Goal: Task Accomplishment & Management: Manage account settings

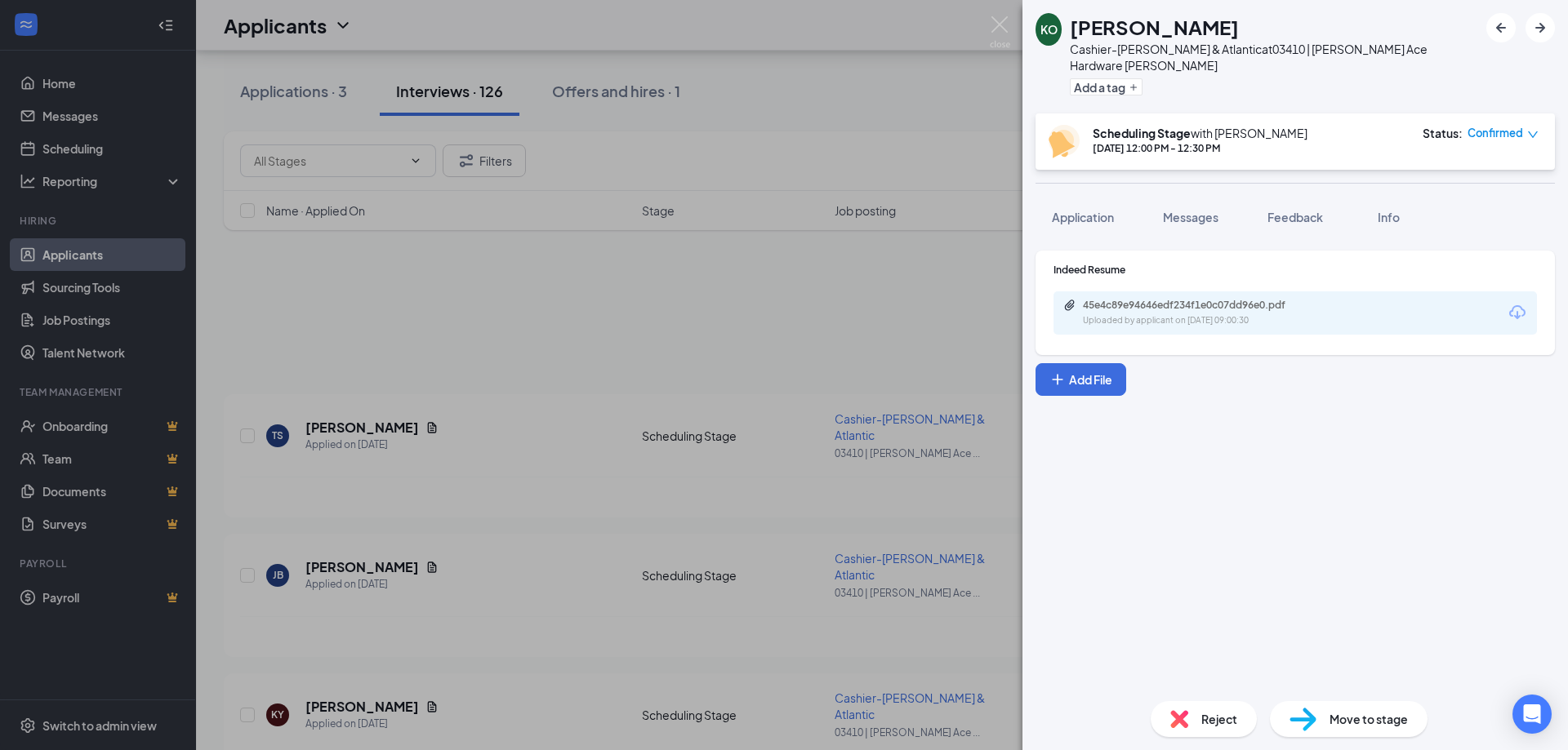
scroll to position [2390, 0]
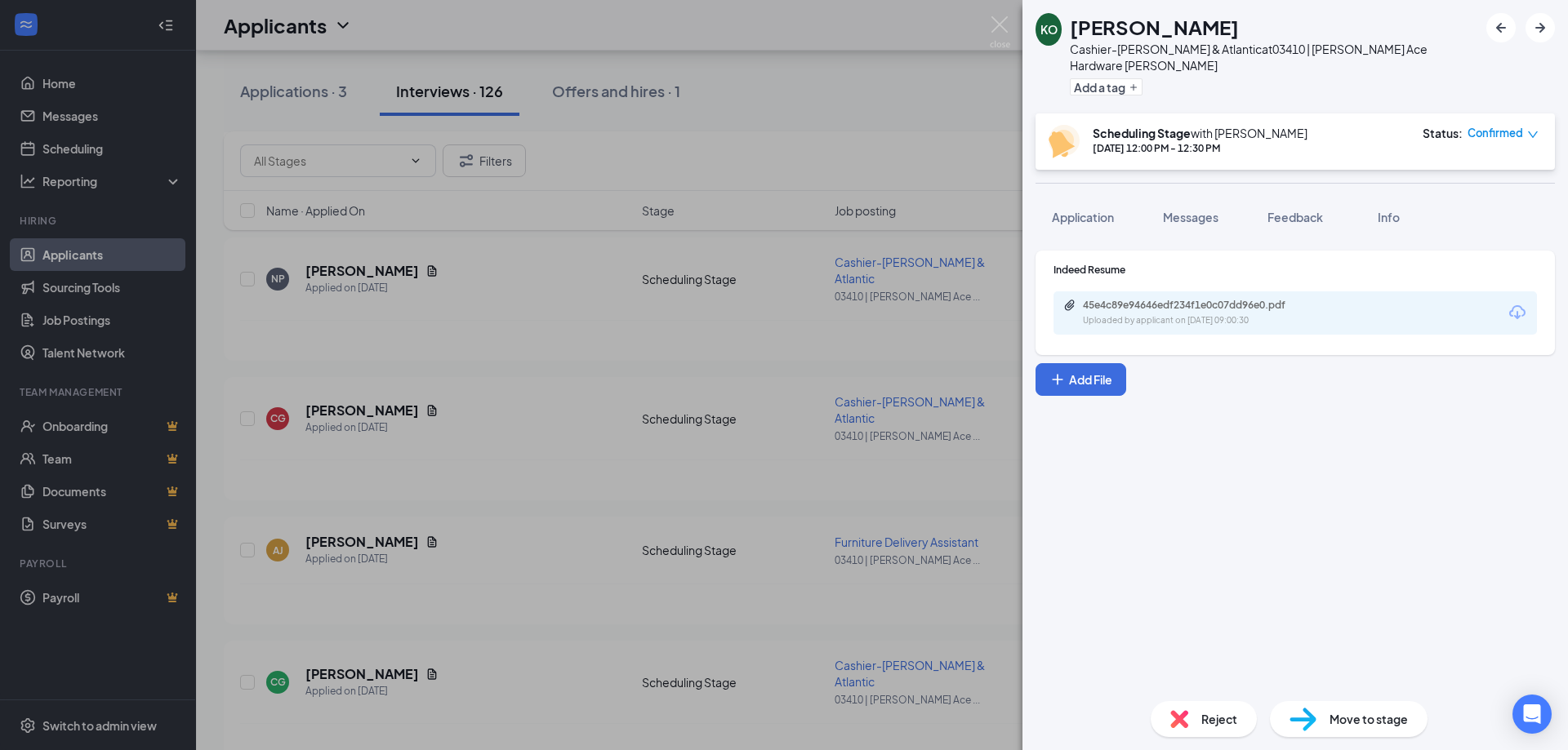
click at [832, 101] on div "KO [PERSON_NAME] Cashier-[PERSON_NAME] & Atlantic at 03410 | [PERSON_NAME] Ace …" at bounding box center [784, 375] width 1568 height 750
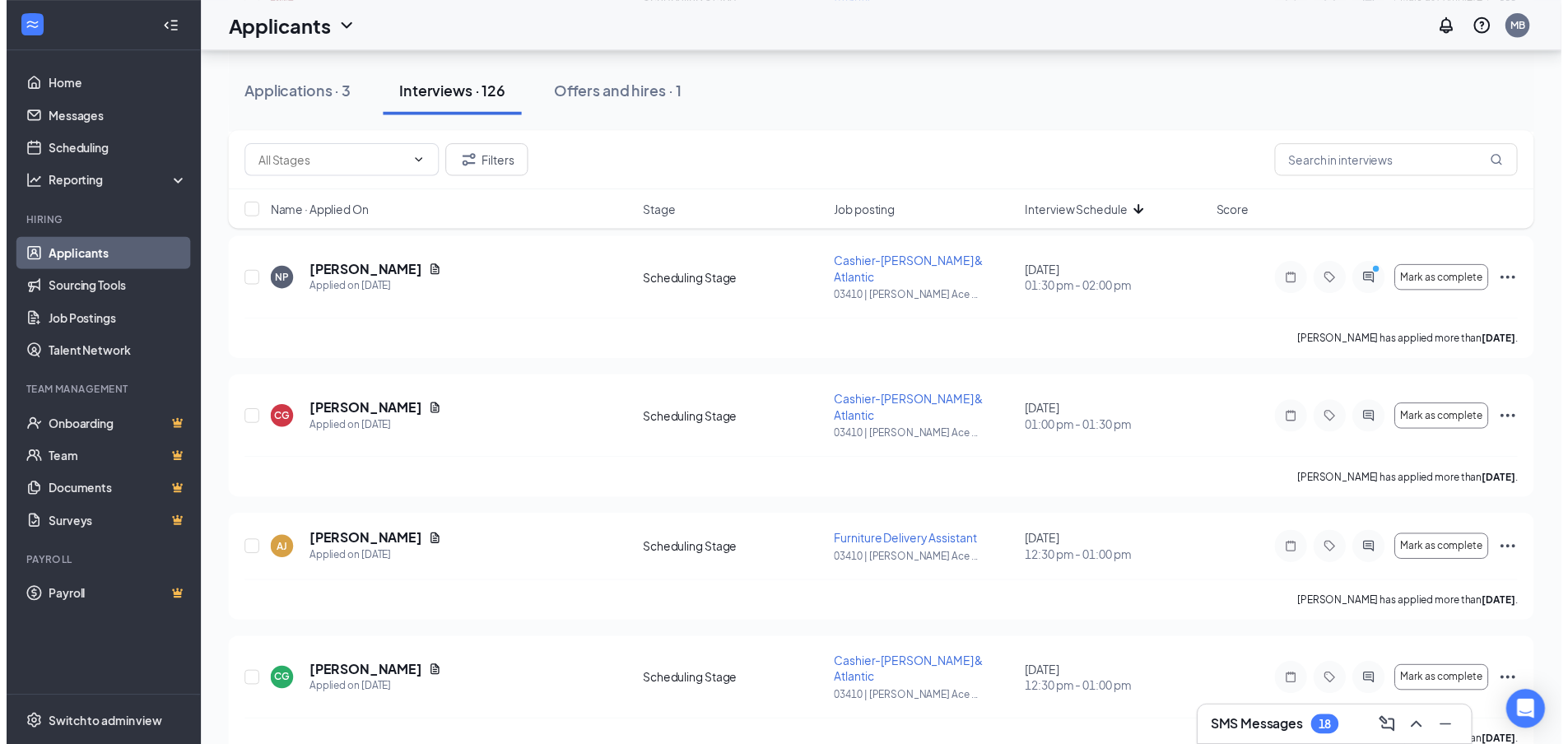
scroll to position [2410, 0]
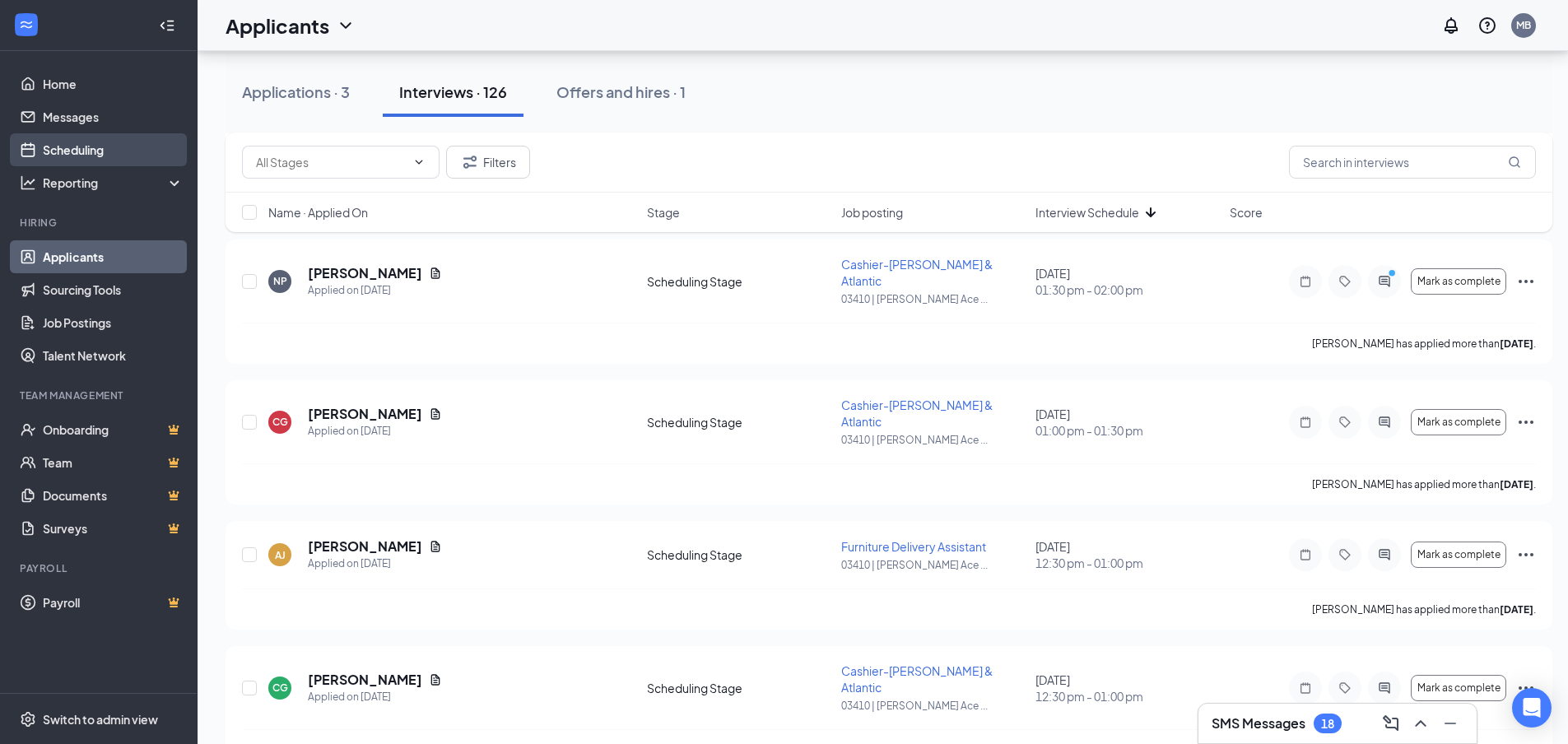
click at [81, 143] on link "Scheduling" at bounding box center [113, 150] width 140 height 33
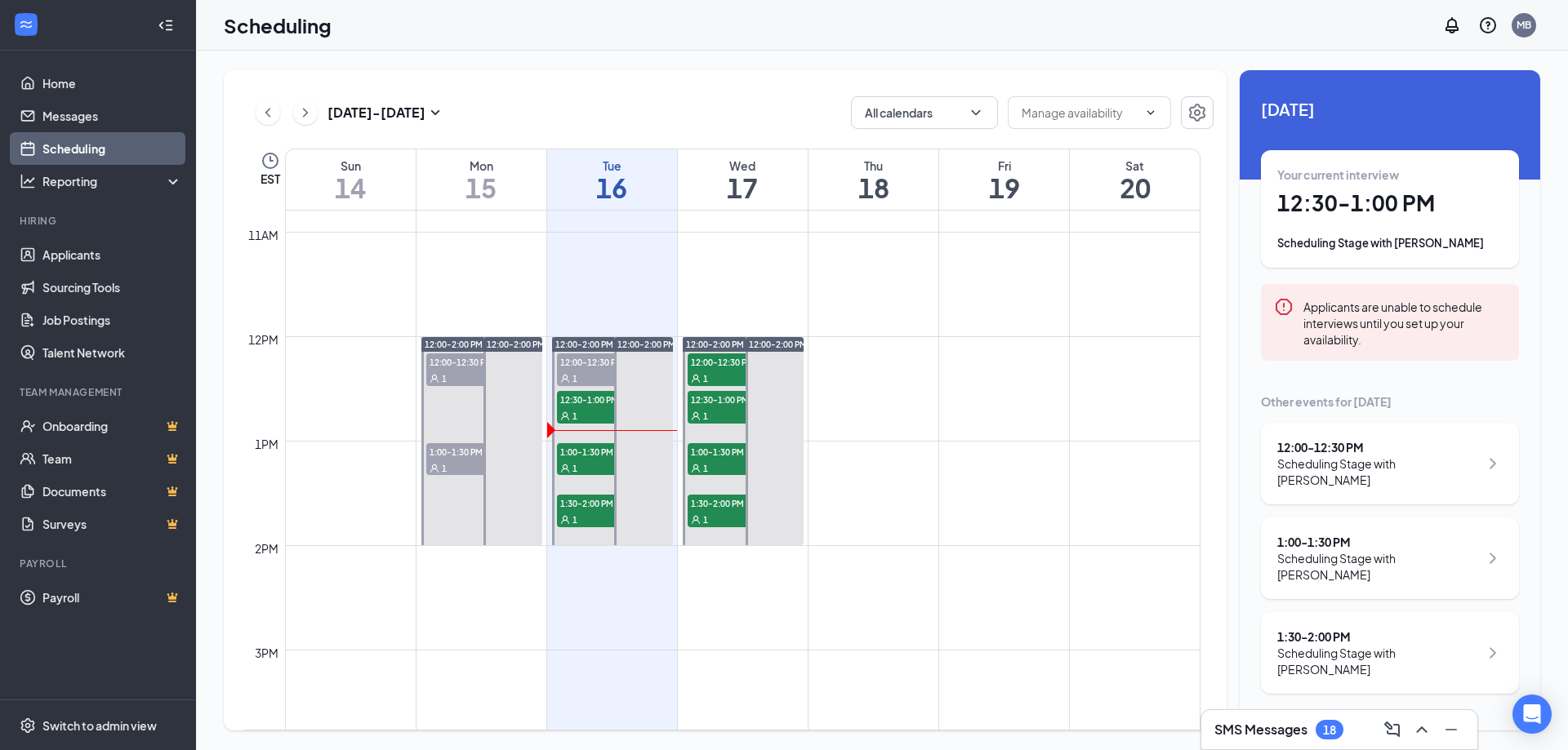
scroll to position [1048, 0]
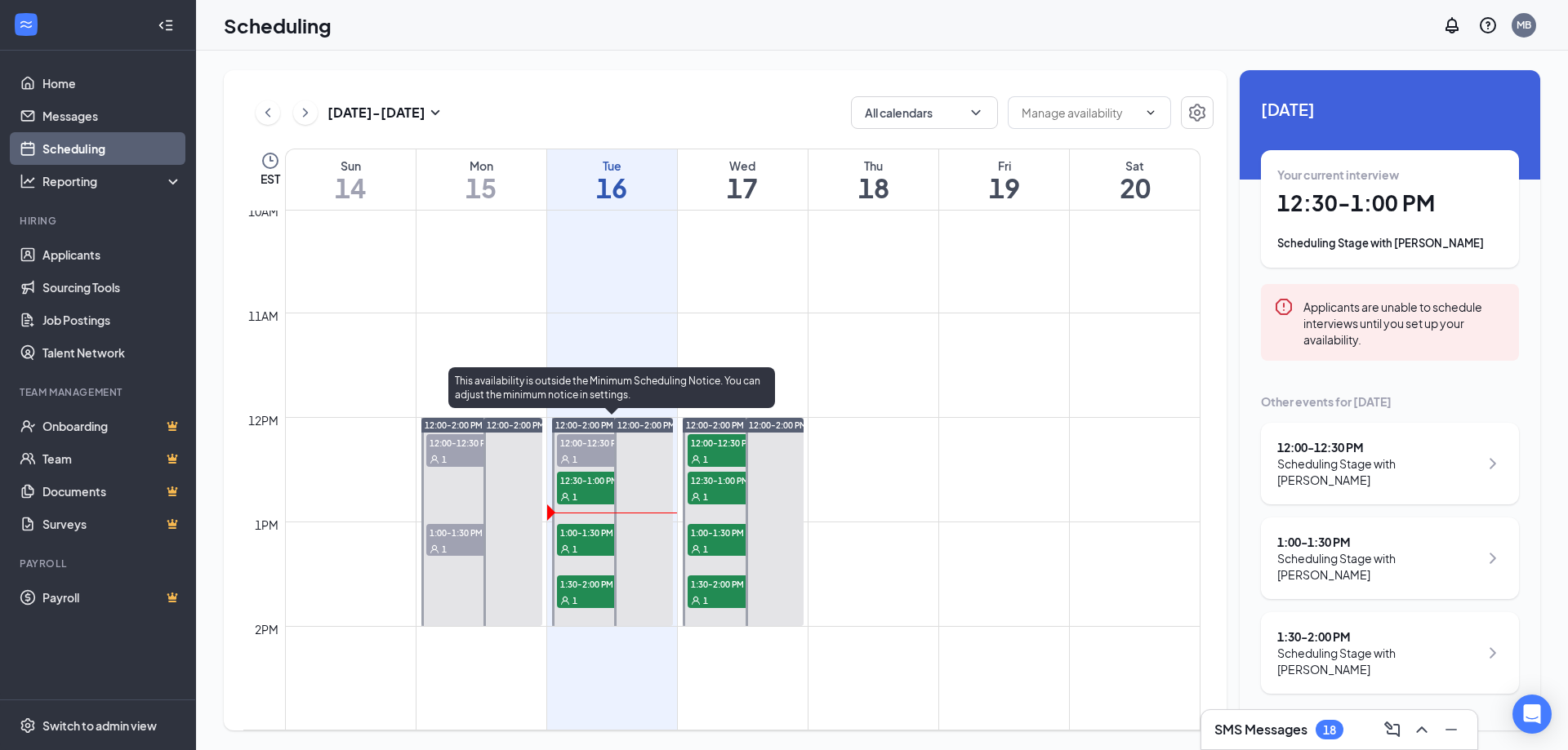
click at [583, 478] on span "12:30-1:00 PM" at bounding box center [597, 480] width 82 height 16
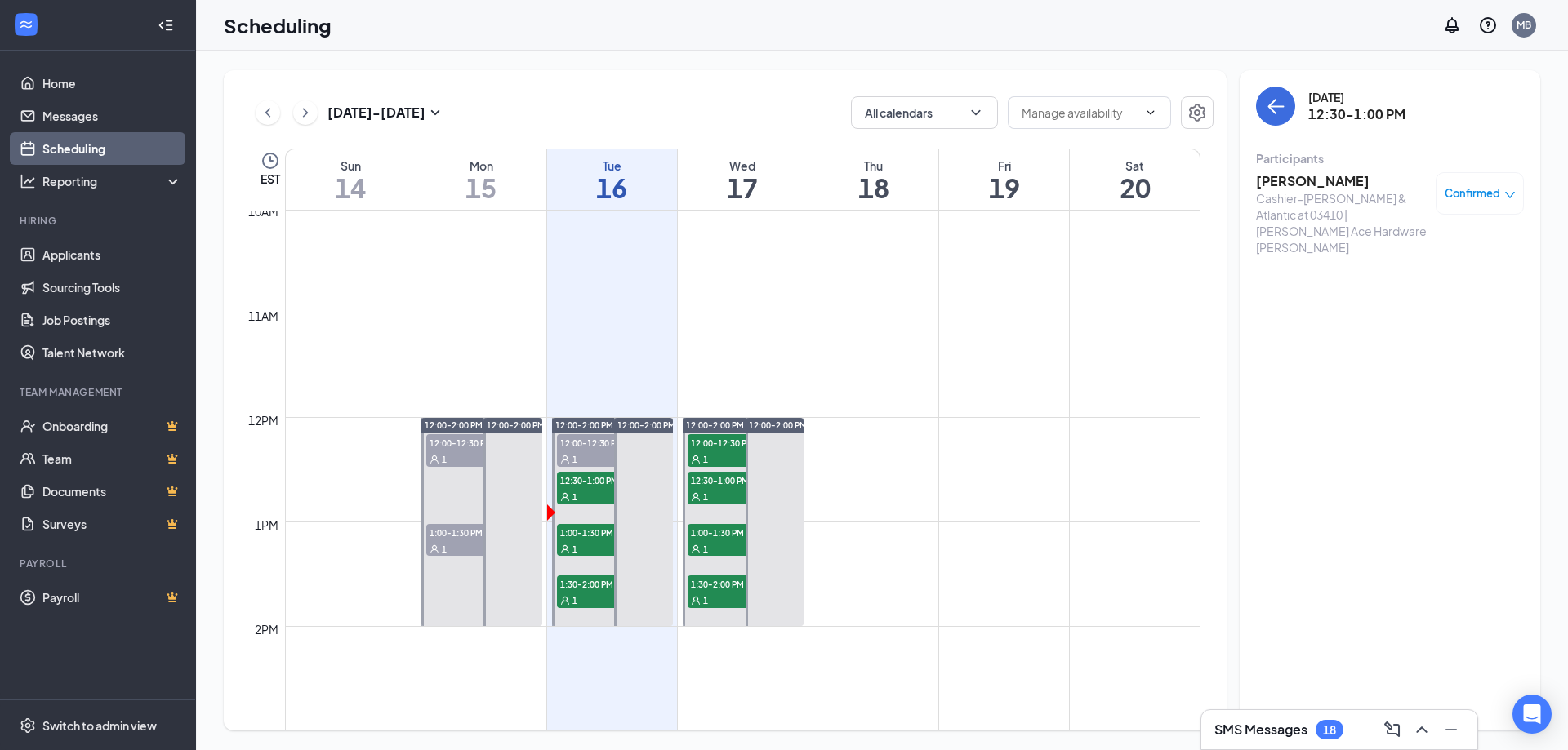
click at [1504, 195] on icon "down" at bounding box center [1509, 194] width 11 height 11
click at [1431, 299] on span "Mark as no-show" at bounding box center [1431, 302] width 90 height 18
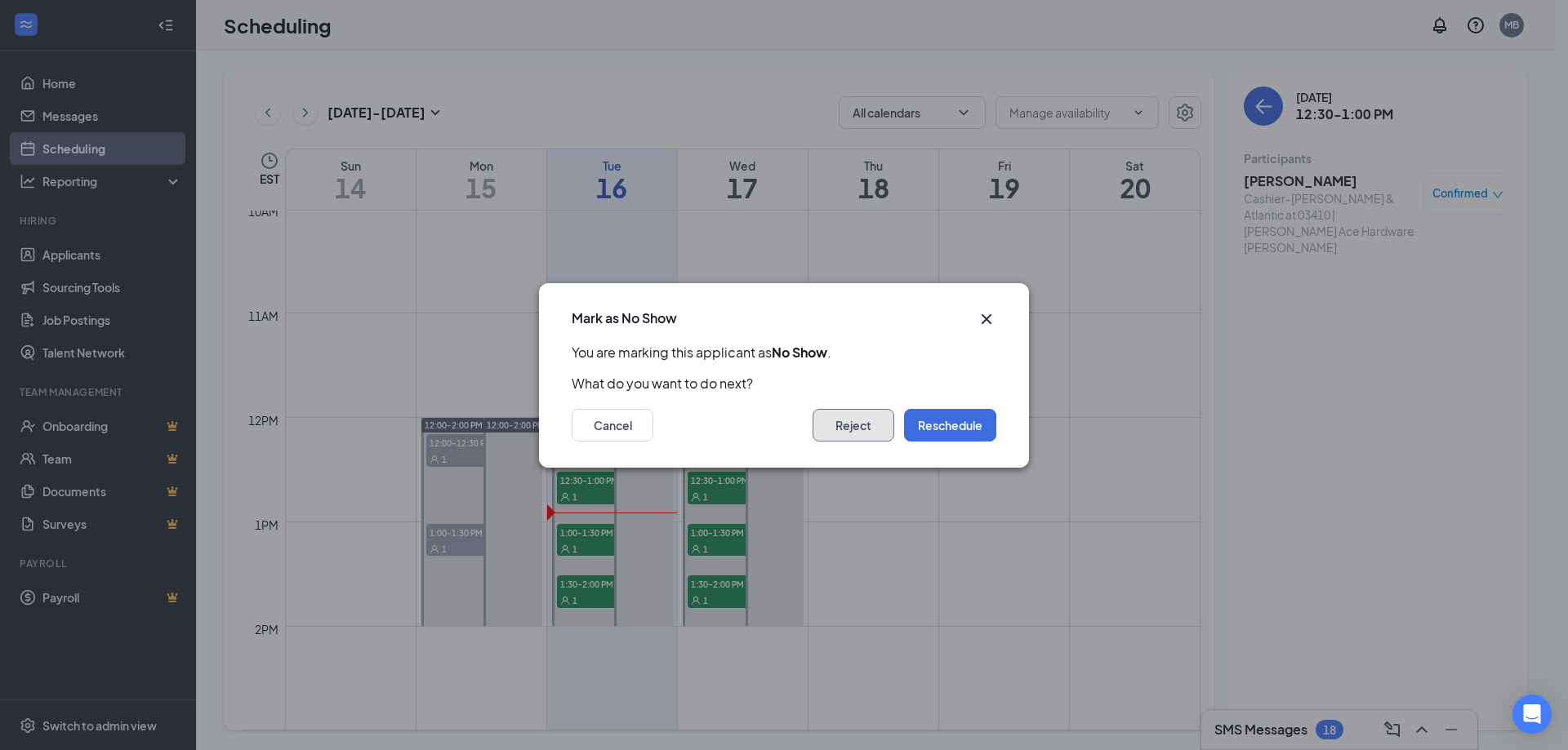
click at [852, 426] on button "Reject" at bounding box center [853, 425] width 82 height 33
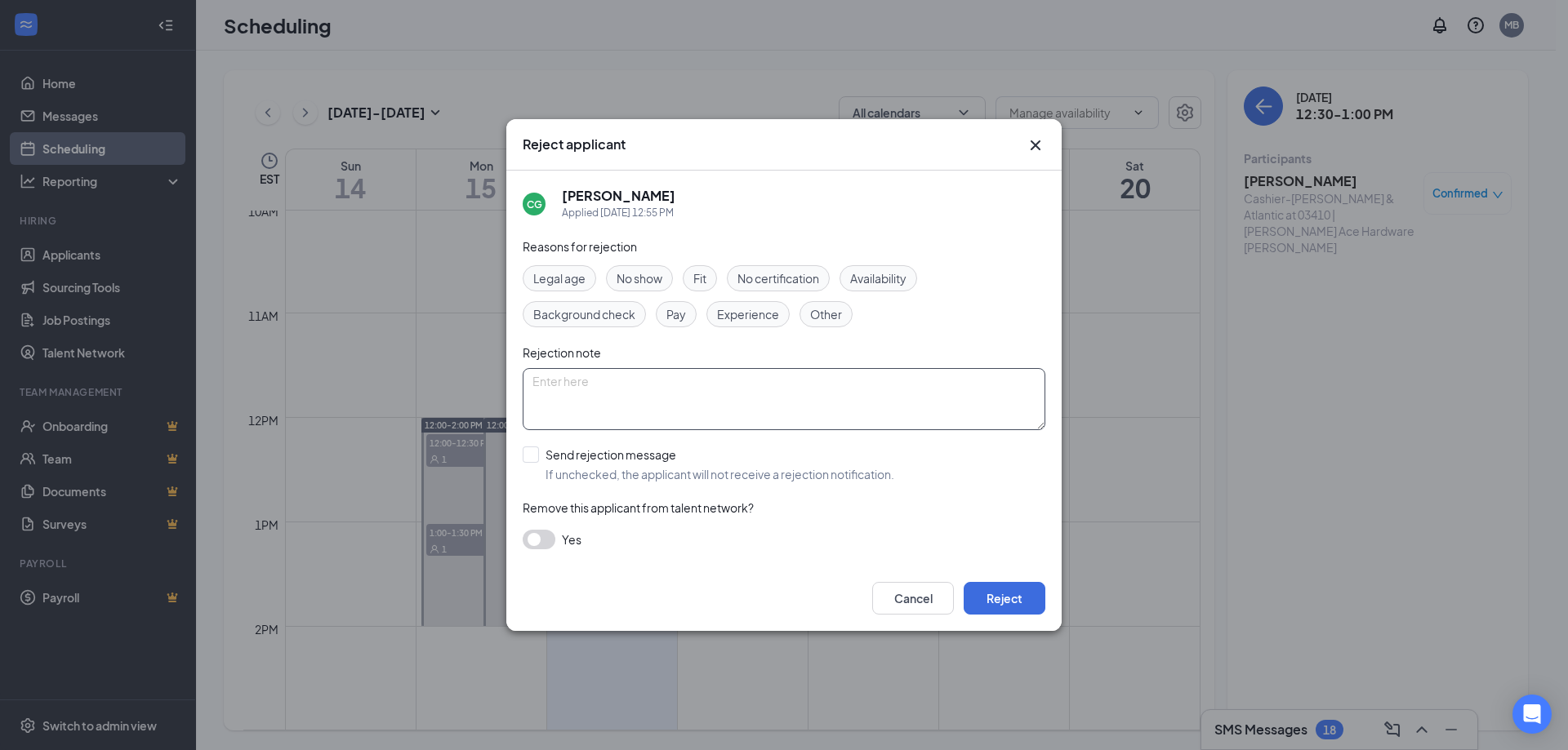
click at [591, 391] on textarea at bounding box center [783, 399] width 522 height 62
type textarea "No Show"
click at [633, 274] on span "No show" at bounding box center [639, 278] width 46 height 18
click at [543, 538] on button "button" at bounding box center [539, 539] width 33 height 20
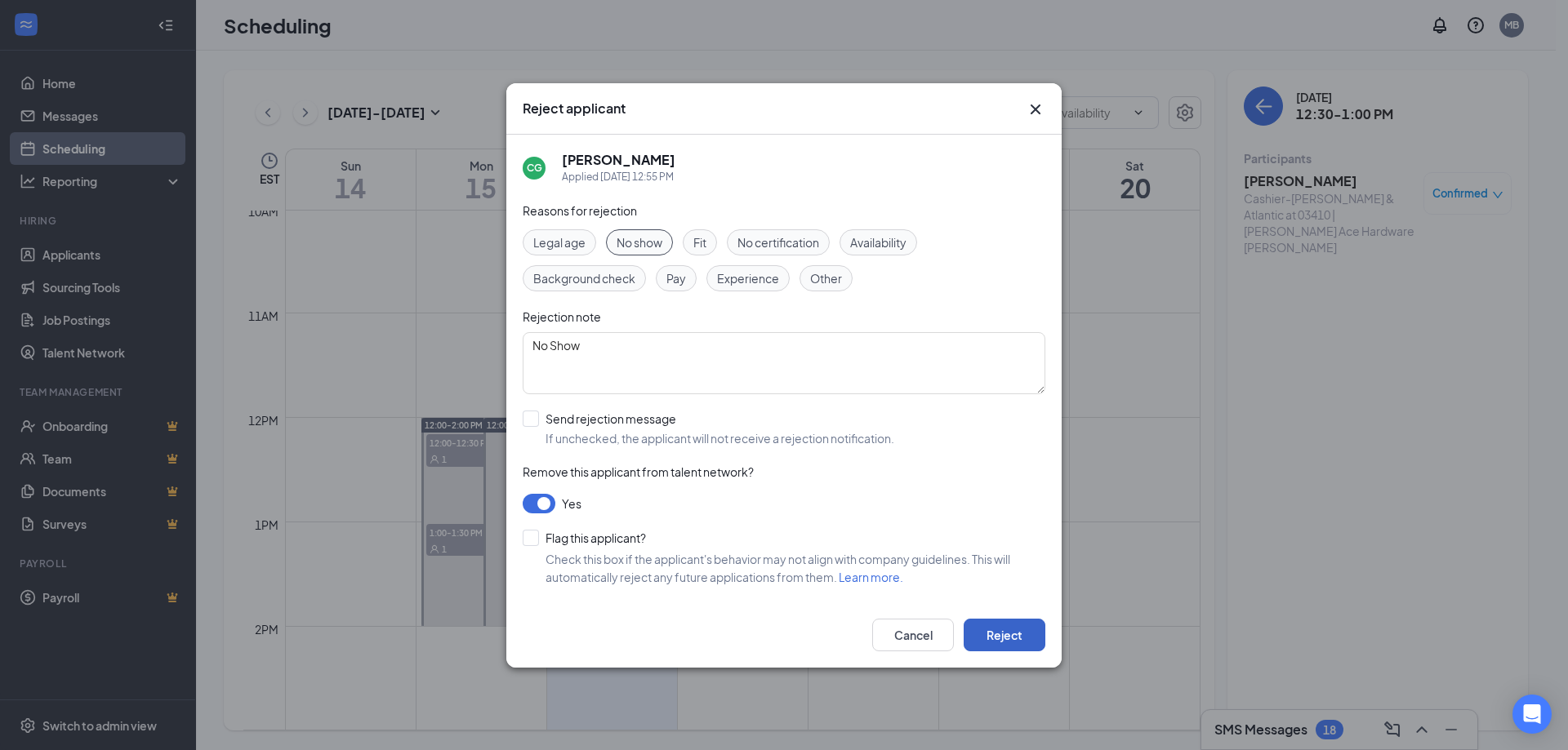
click at [1020, 635] on button "Reject" at bounding box center [1004, 635] width 82 height 33
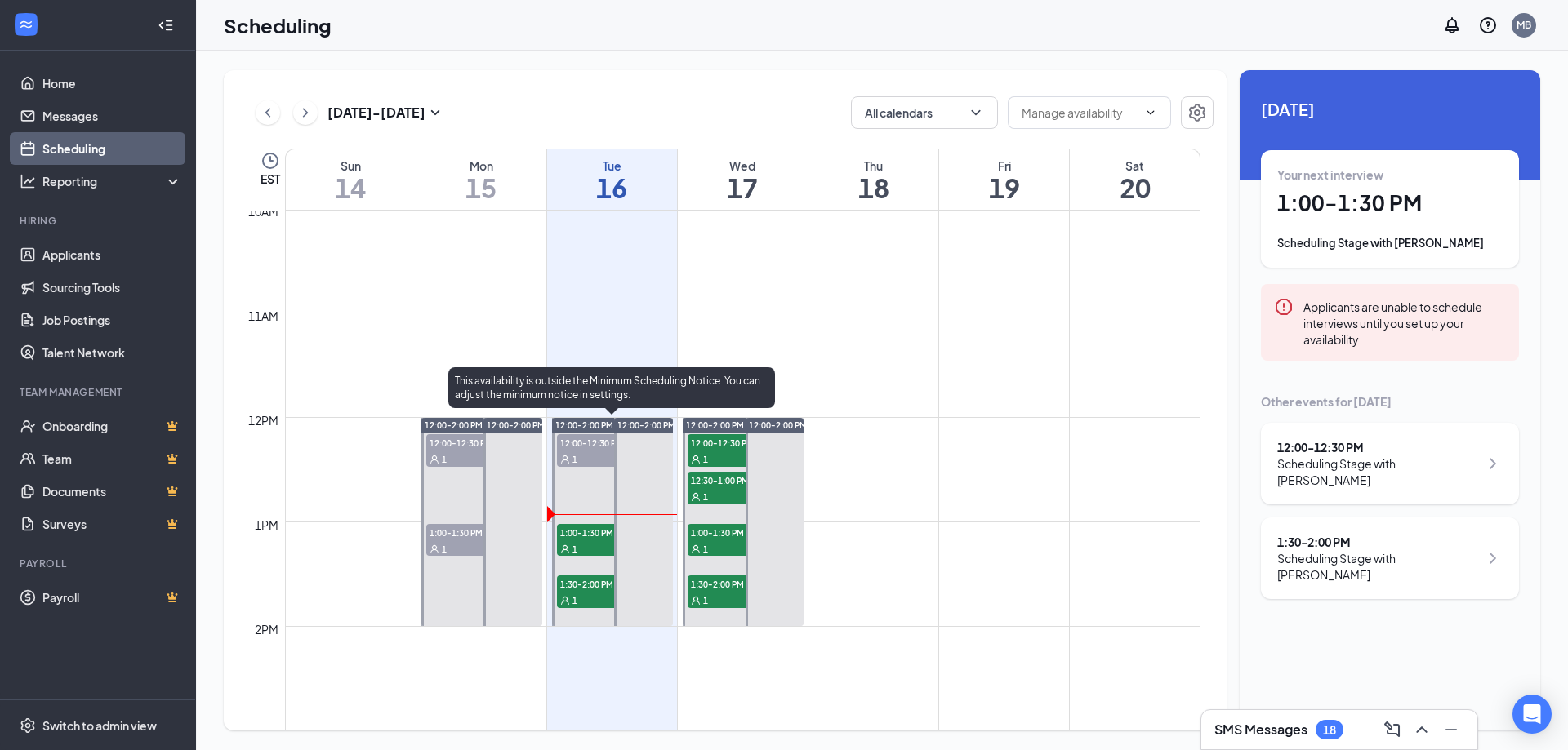
click at [595, 540] on div "1" at bounding box center [597, 548] width 82 height 16
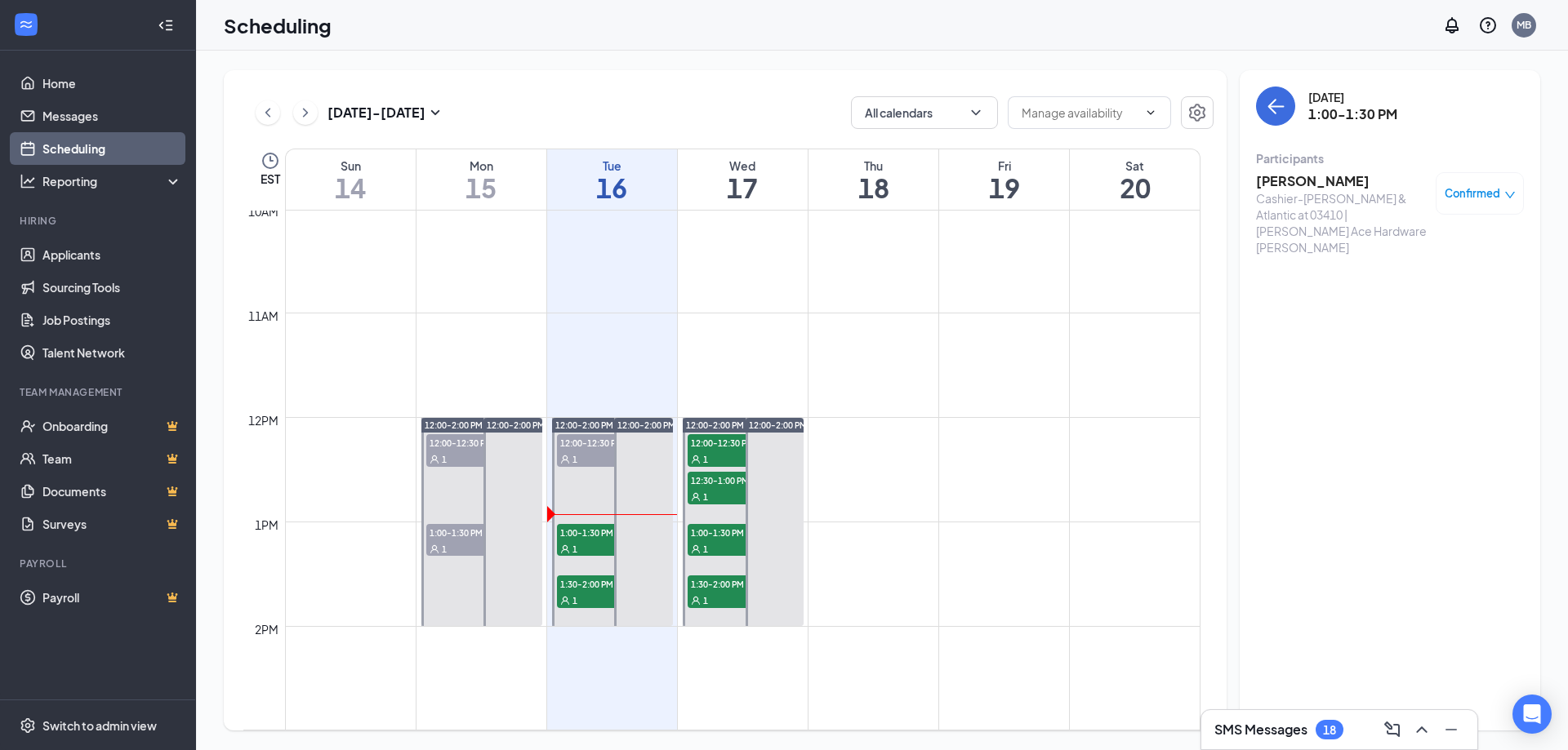
click at [1480, 191] on span "Confirmed" at bounding box center [1472, 193] width 56 height 16
click at [1284, 187] on h3 "[PERSON_NAME]" at bounding box center [1342, 181] width 171 height 18
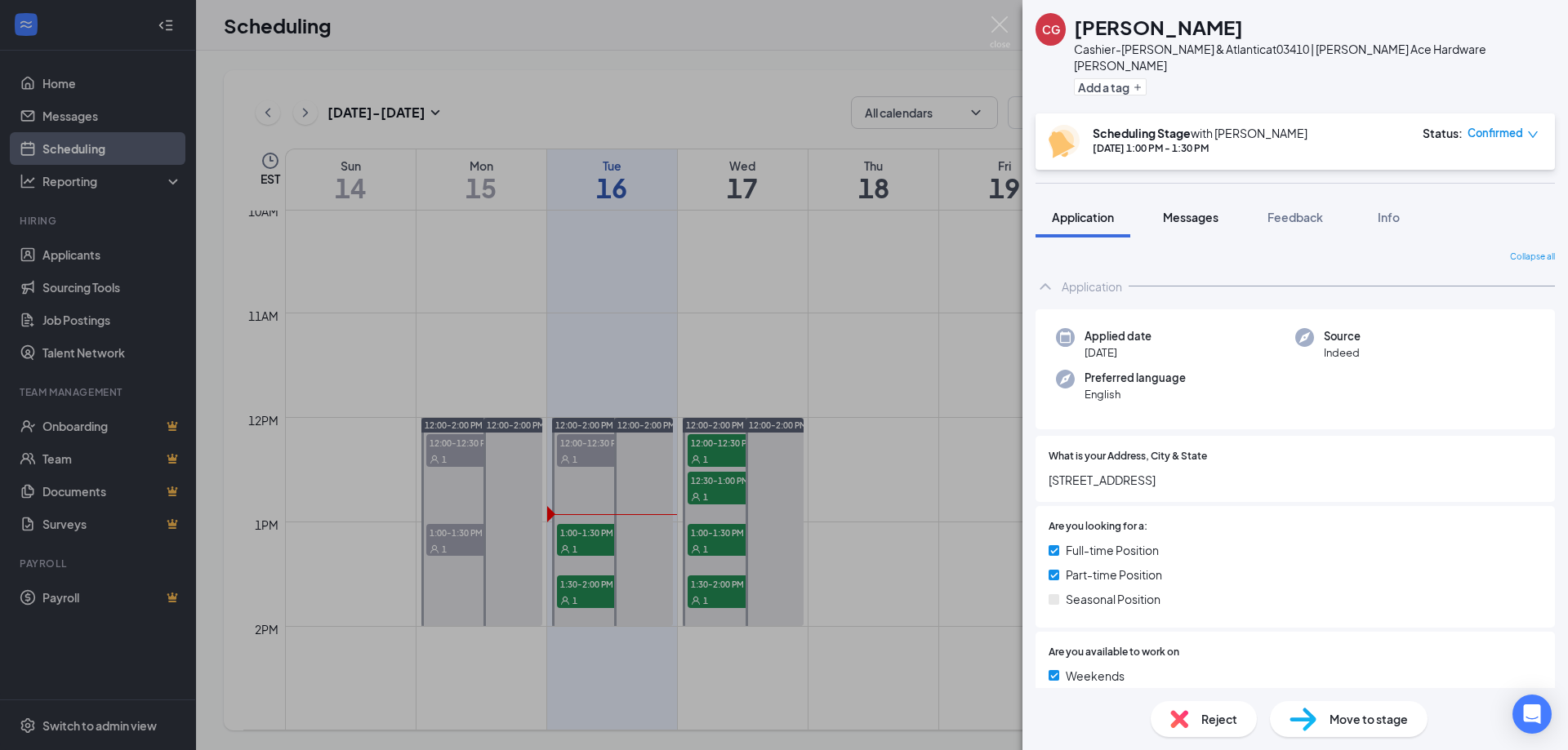
click at [1192, 197] on button "Messages" at bounding box center [1190, 217] width 88 height 40
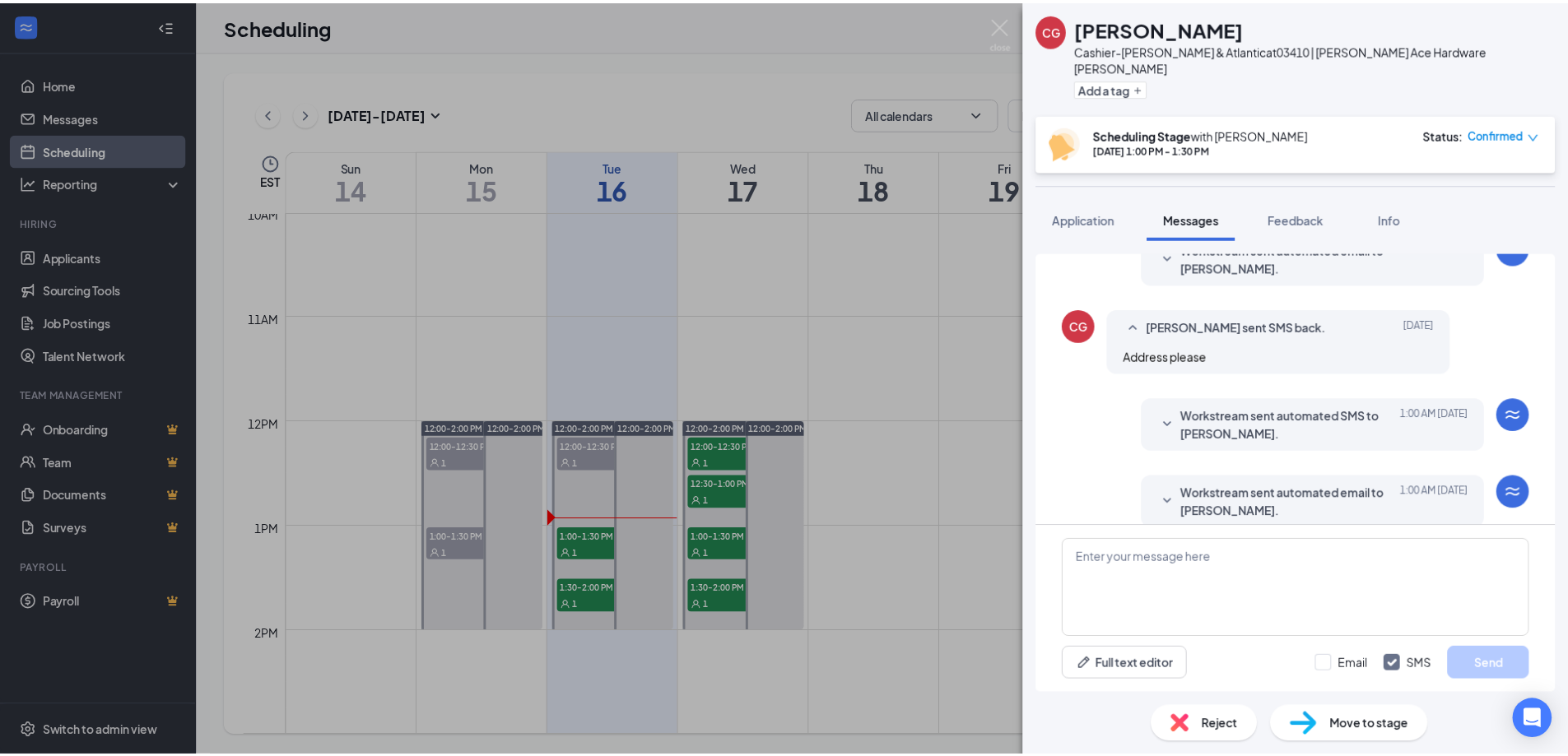
scroll to position [519, 0]
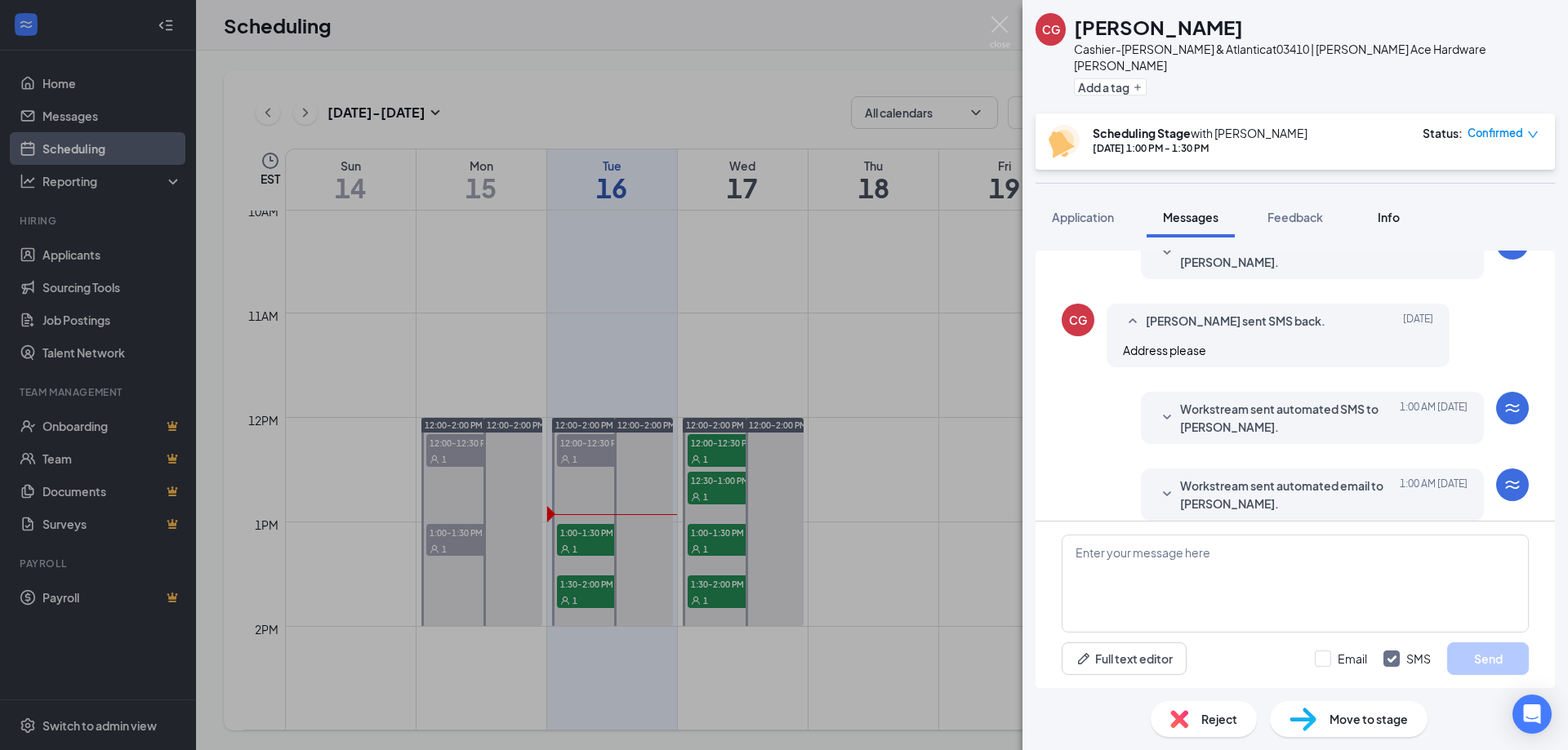
drag, startPoint x: 1374, startPoint y: 208, endPoint x: 1387, endPoint y: 201, distance: 14.8
click at [1378, 209] on div "Info" at bounding box center [1388, 217] width 33 height 16
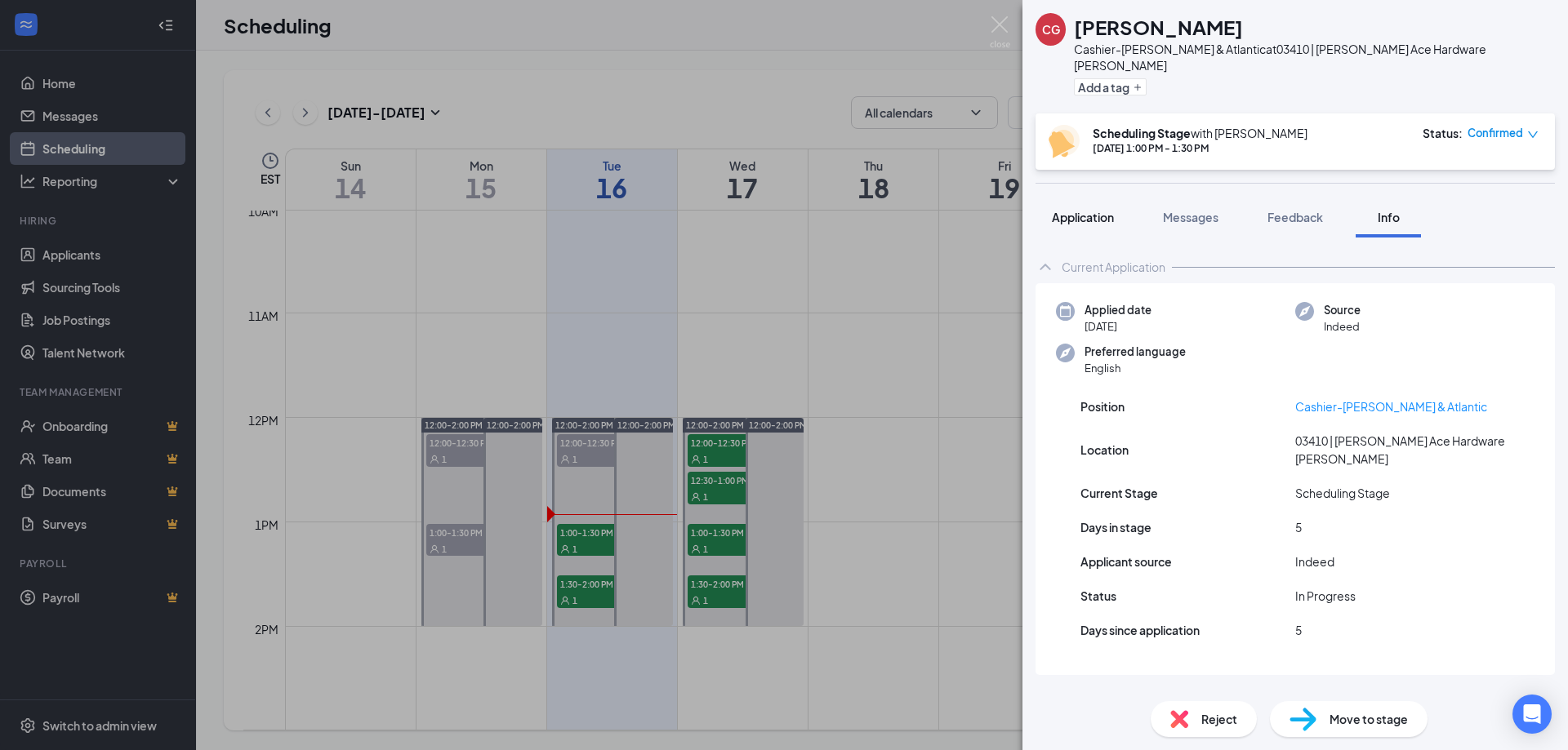
click at [1090, 210] on span "Application" at bounding box center [1083, 217] width 62 height 15
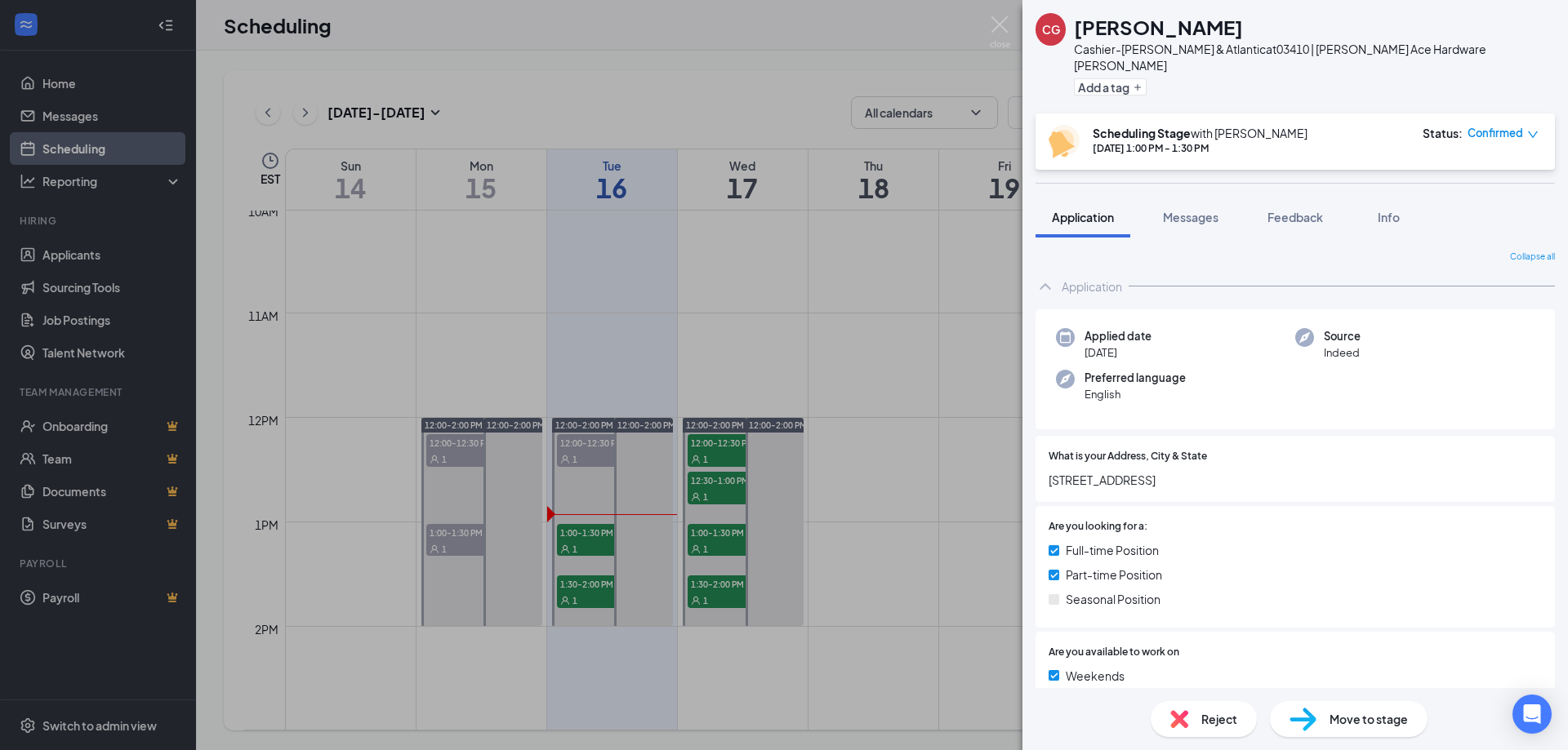
click at [96, 223] on div "CG [PERSON_NAME] Cashier-[PERSON_NAME] & Atlantic at 03410 | [PERSON_NAME] Ace …" at bounding box center [784, 375] width 1568 height 750
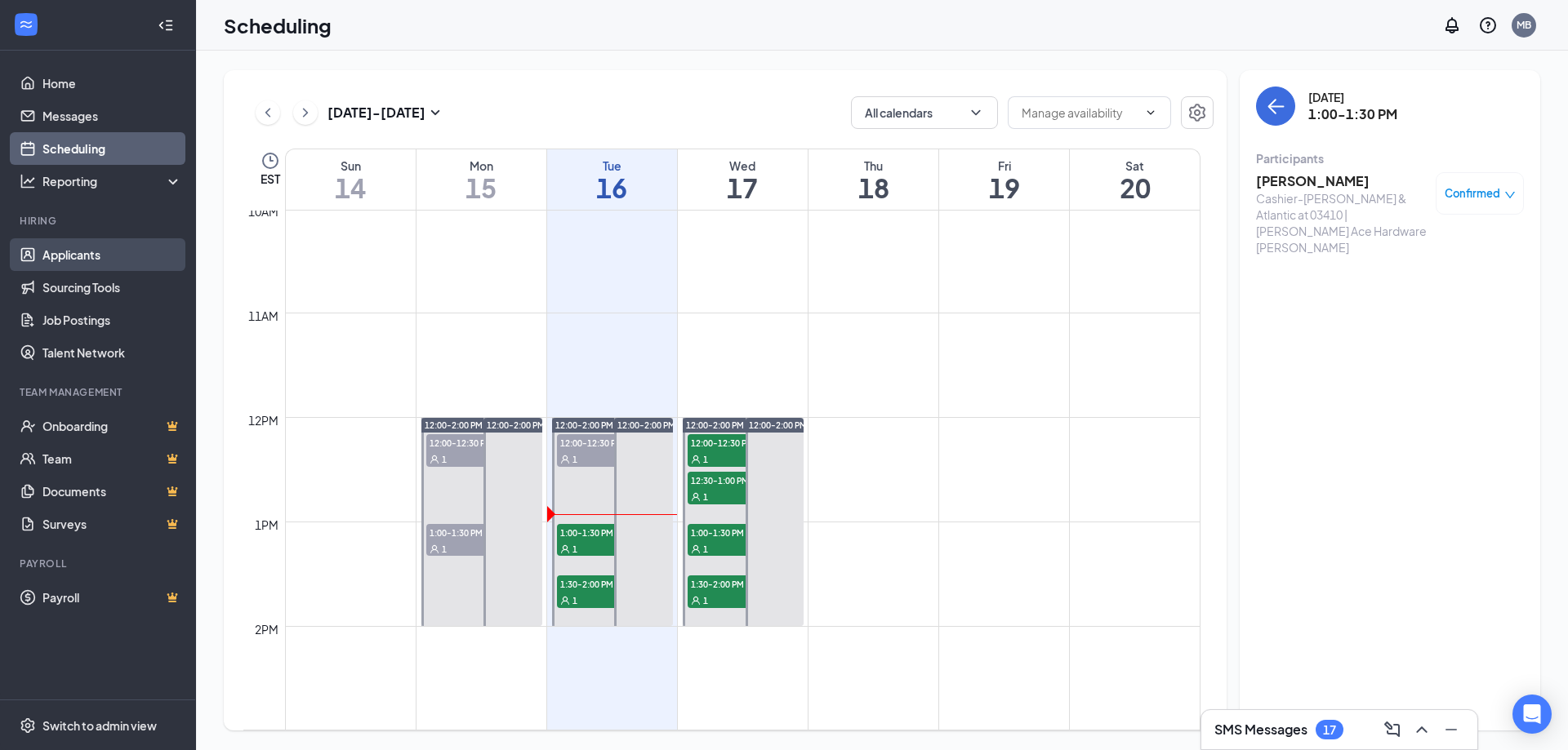
click at [79, 251] on link "Applicants" at bounding box center [112, 255] width 139 height 33
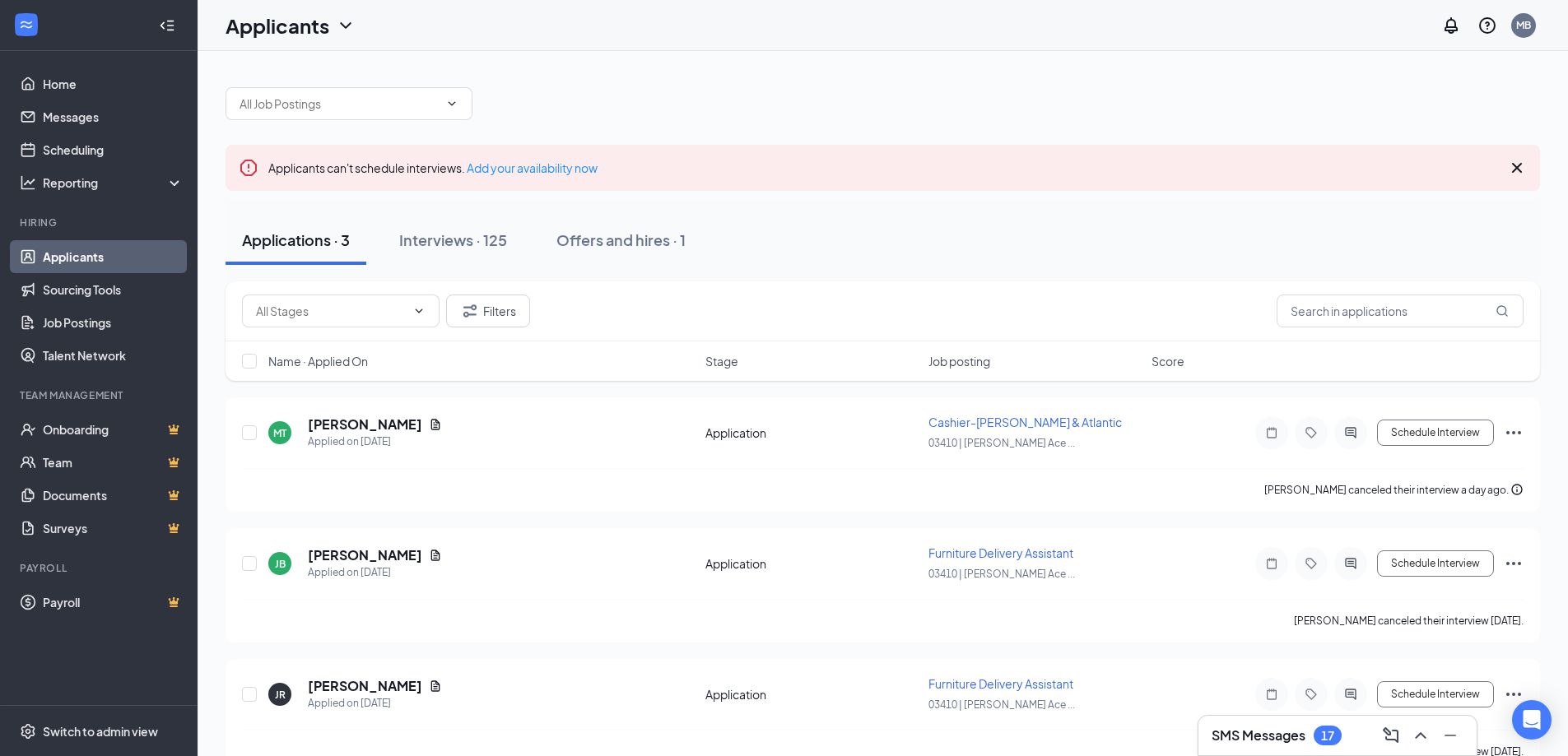
click at [969, 371] on div "Name · Applied On Stage Job posting Score" at bounding box center [882, 362] width 1314 height 40
click at [966, 357] on span "Job posting" at bounding box center [958, 361] width 62 height 16
click at [1170, 357] on span "Score" at bounding box center [1168, 361] width 33 height 16
click at [1171, 359] on span "Score" at bounding box center [1168, 361] width 33 height 16
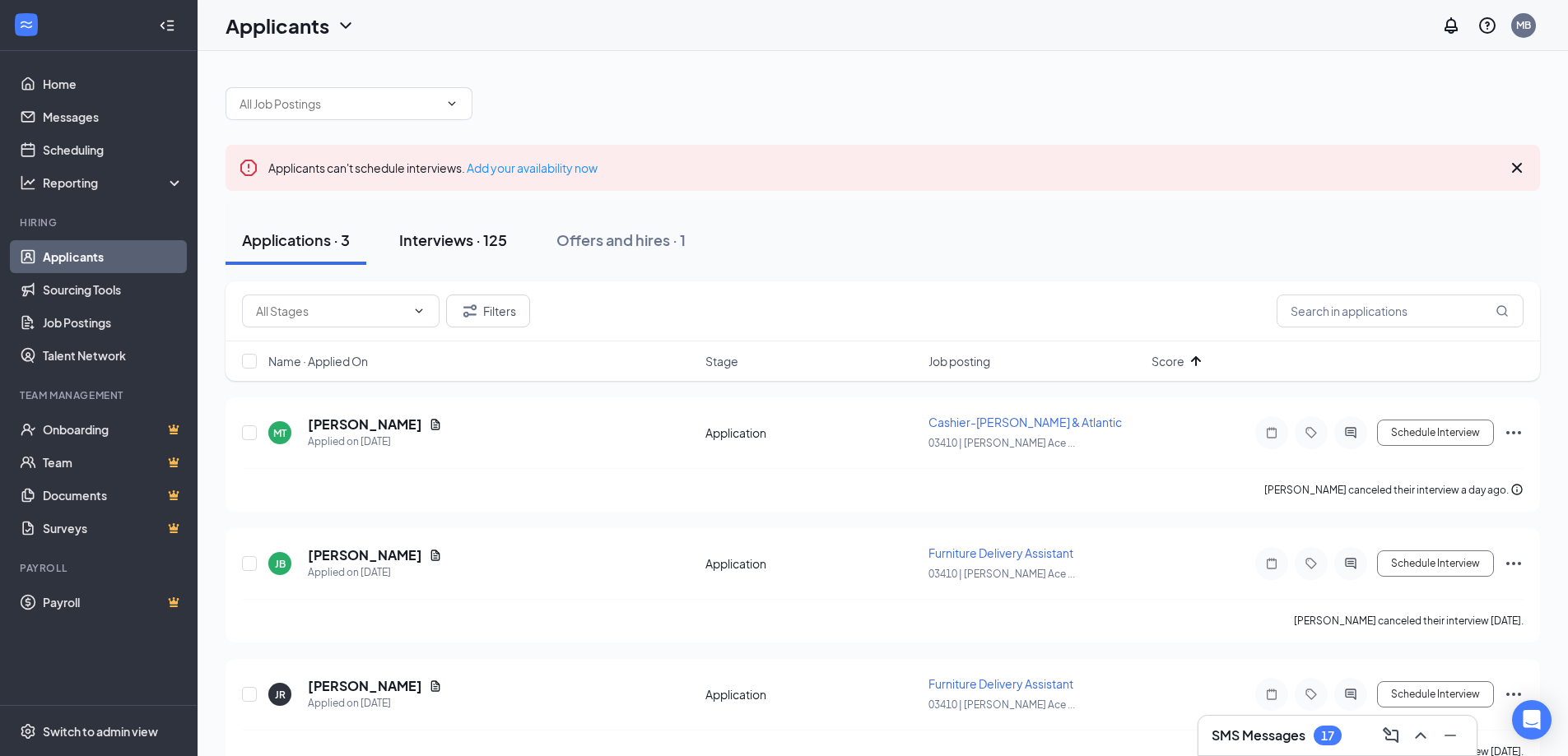
click at [464, 241] on div "Interviews · 125" at bounding box center [453, 240] width 108 height 21
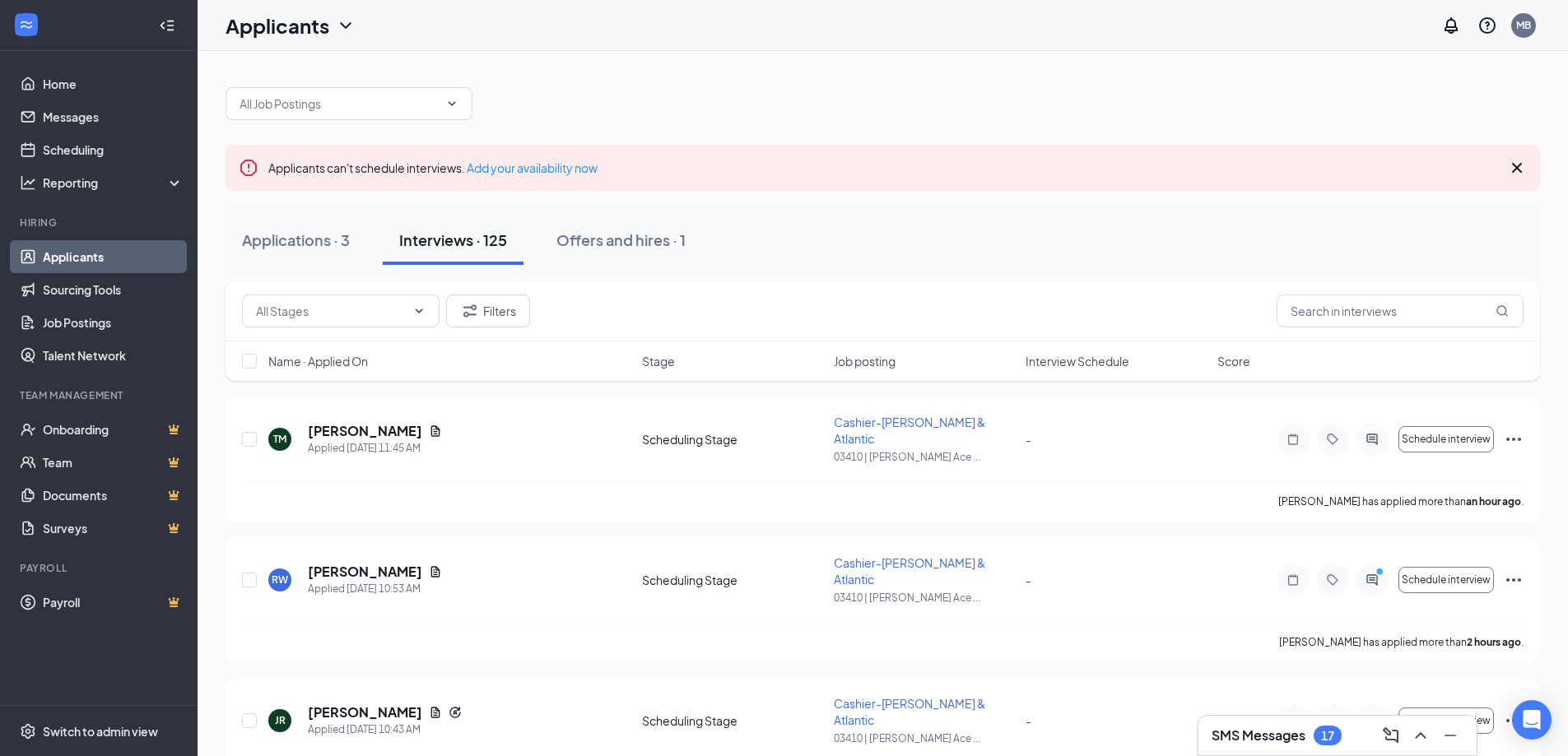
click at [1073, 367] on span "Interview Schedule" at bounding box center [1077, 361] width 104 height 16
click at [1072, 357] on span "Interview Schedule" at bounding box center [1077, 361] width 104 height 16
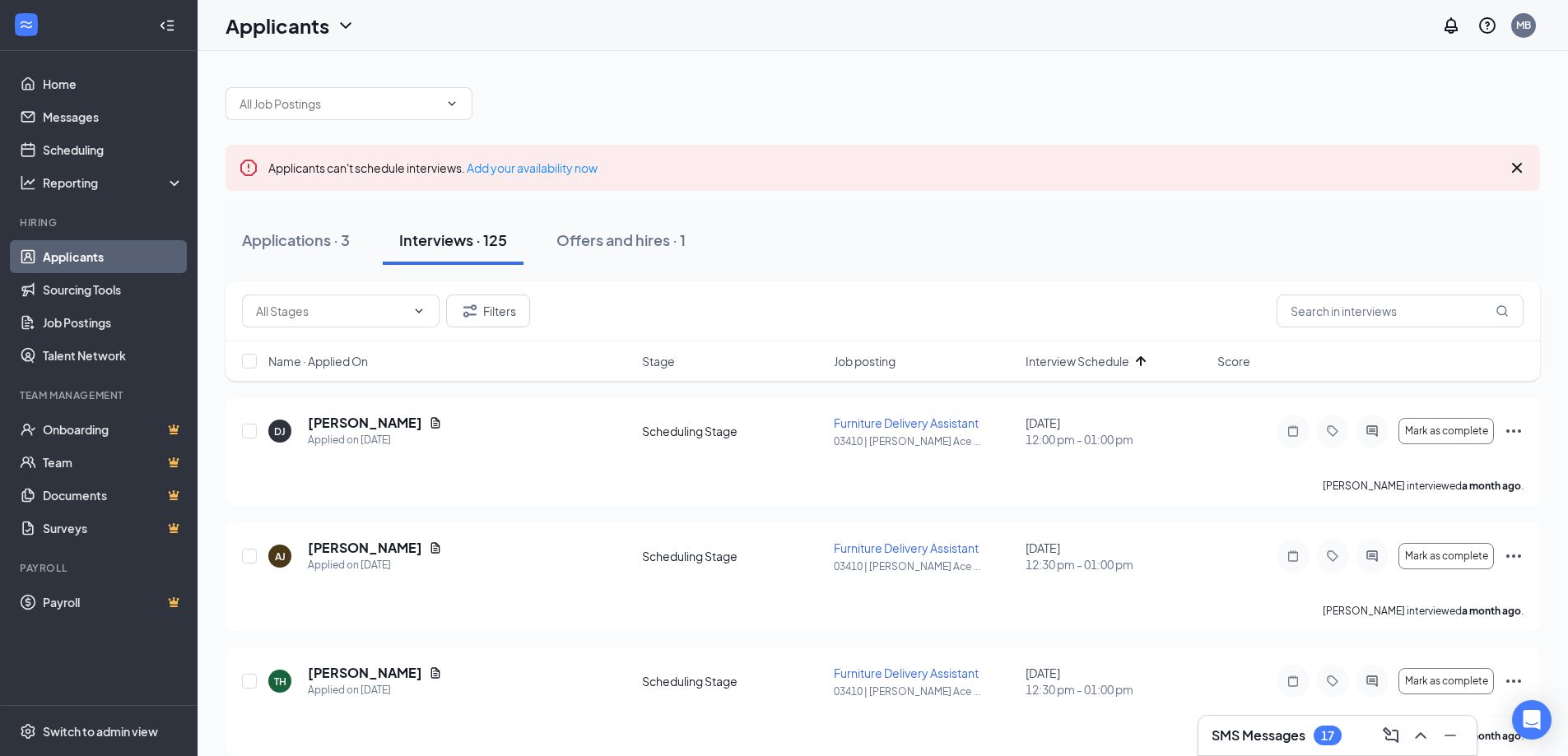
click at [1074, 359] on span "Interview Schedule" at bounding box center [1077, 361] width 104 height 16
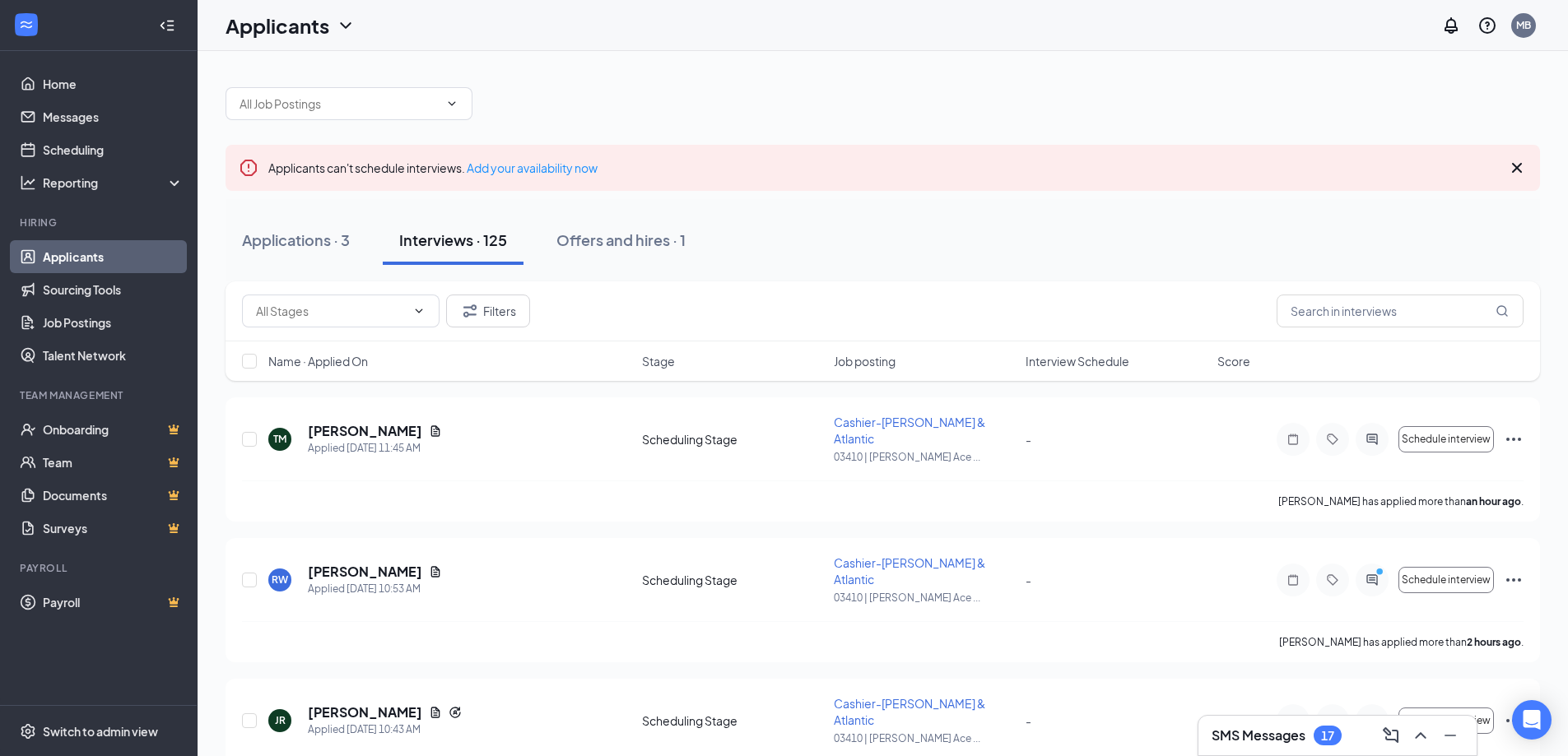
click at [1088, 362] on span "Interview Schedule" at bounding box center [1077, 361] width 104 height 16
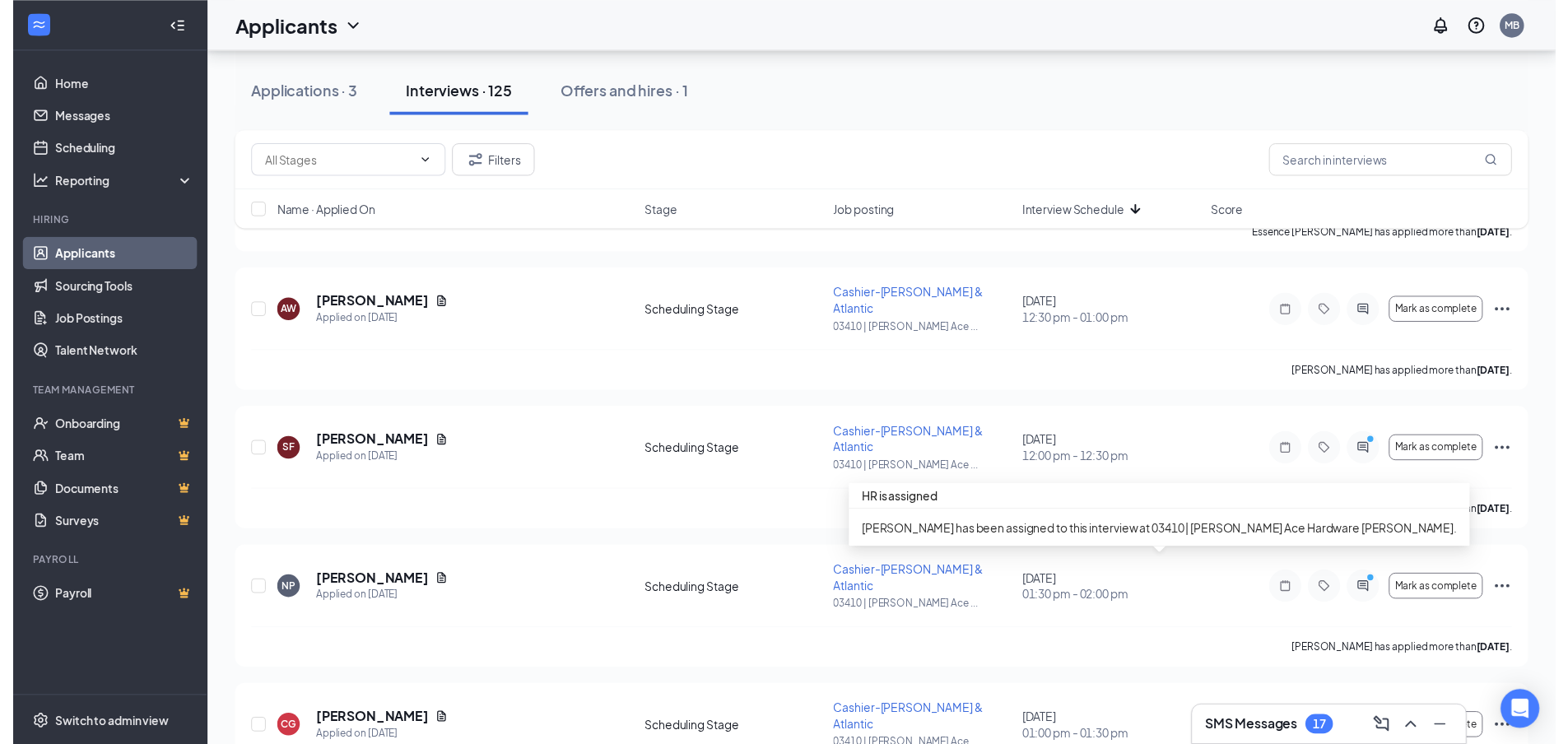
scroll to position [2057, 0]
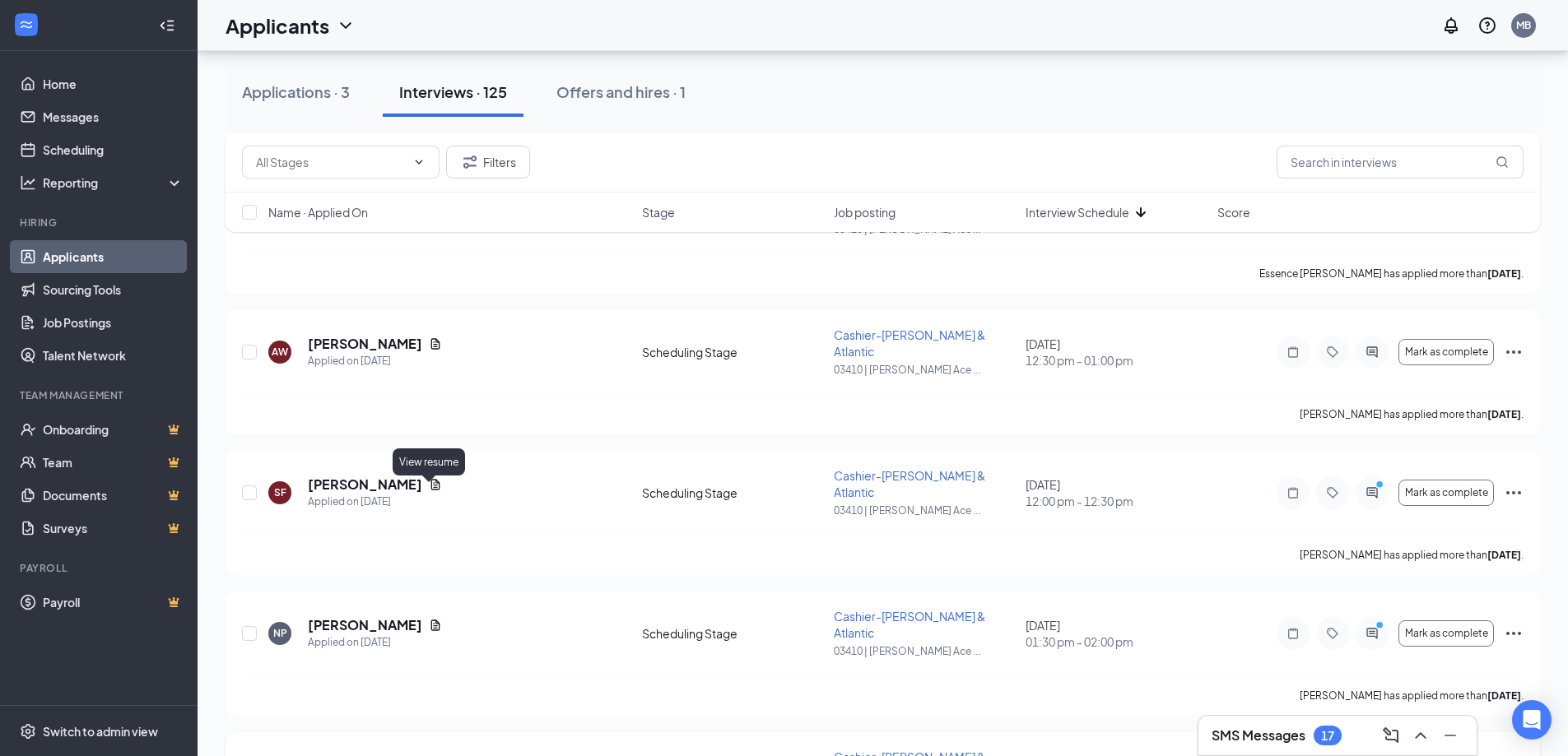
click at [428, 755] on icon "Document" at bounding box center [434, 766] width 13 height 13
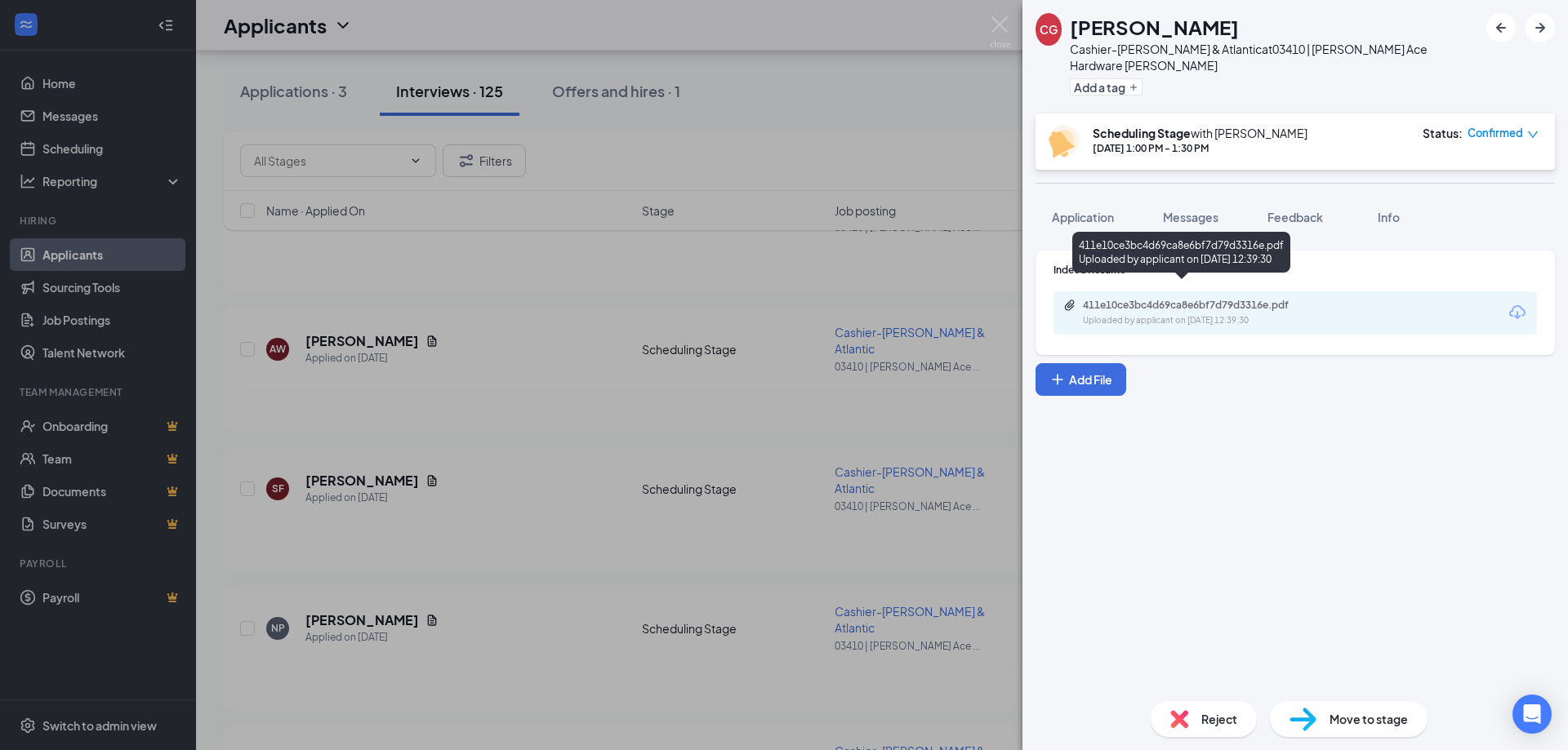
click at [1214, 298] on div "411e10ce3bc4d69ca8e6bf7d79d3316e.pdf" at bounding box center [1197, 304] width 229 height 13
click at [856, 101] on div "CG [PERSON_NAME] Cashier-[PERSON_NAME] & Atlantic at 03410 | [PERSON_NAME] Ace …" at bounding box center [784, 375] width 1568 height 750
click at [1000, 27] on img at bounding box center [1000, 32] width 21 height 32
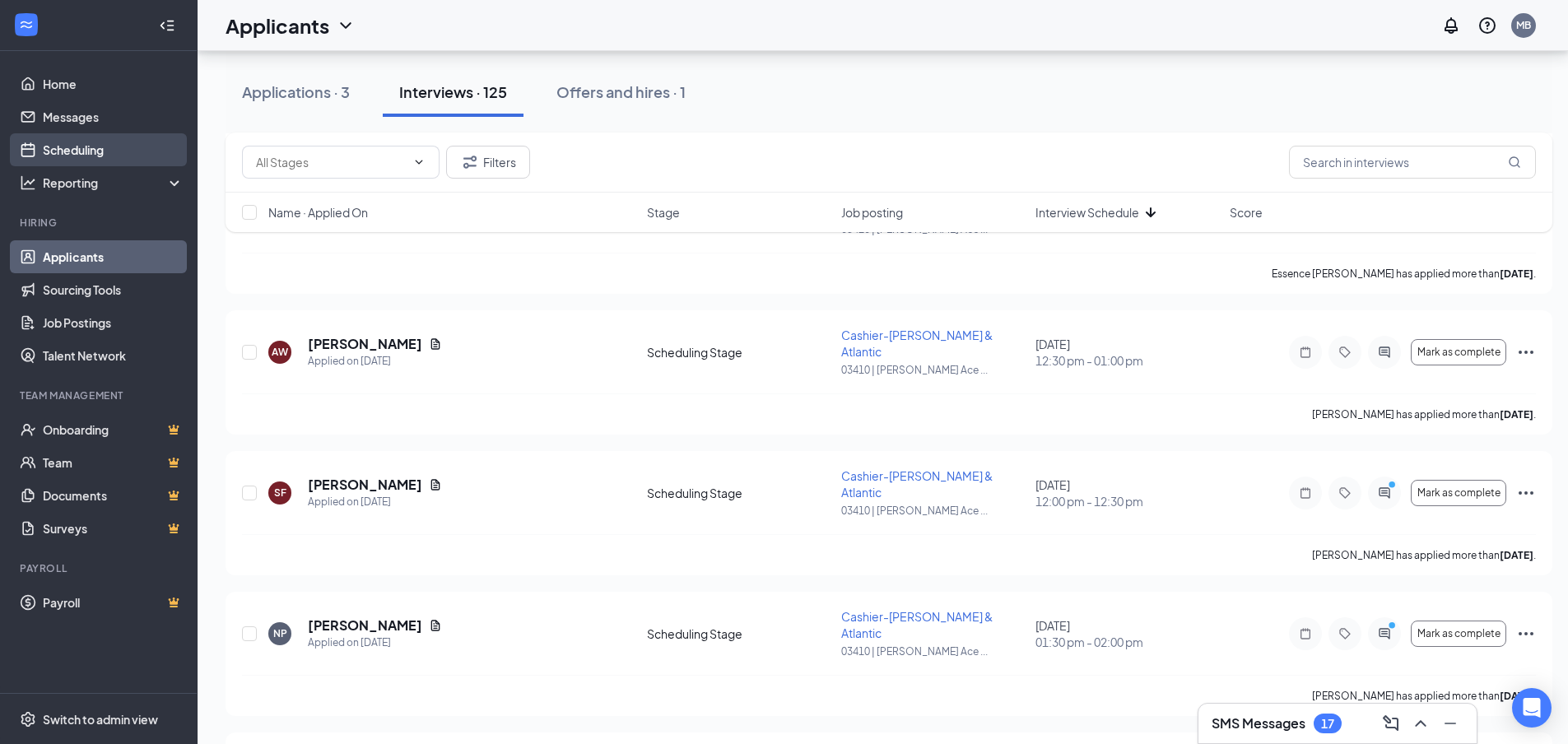
click at [73, 153] on link "Scheduling" at bounding box center [113, 150] width 140 height 33
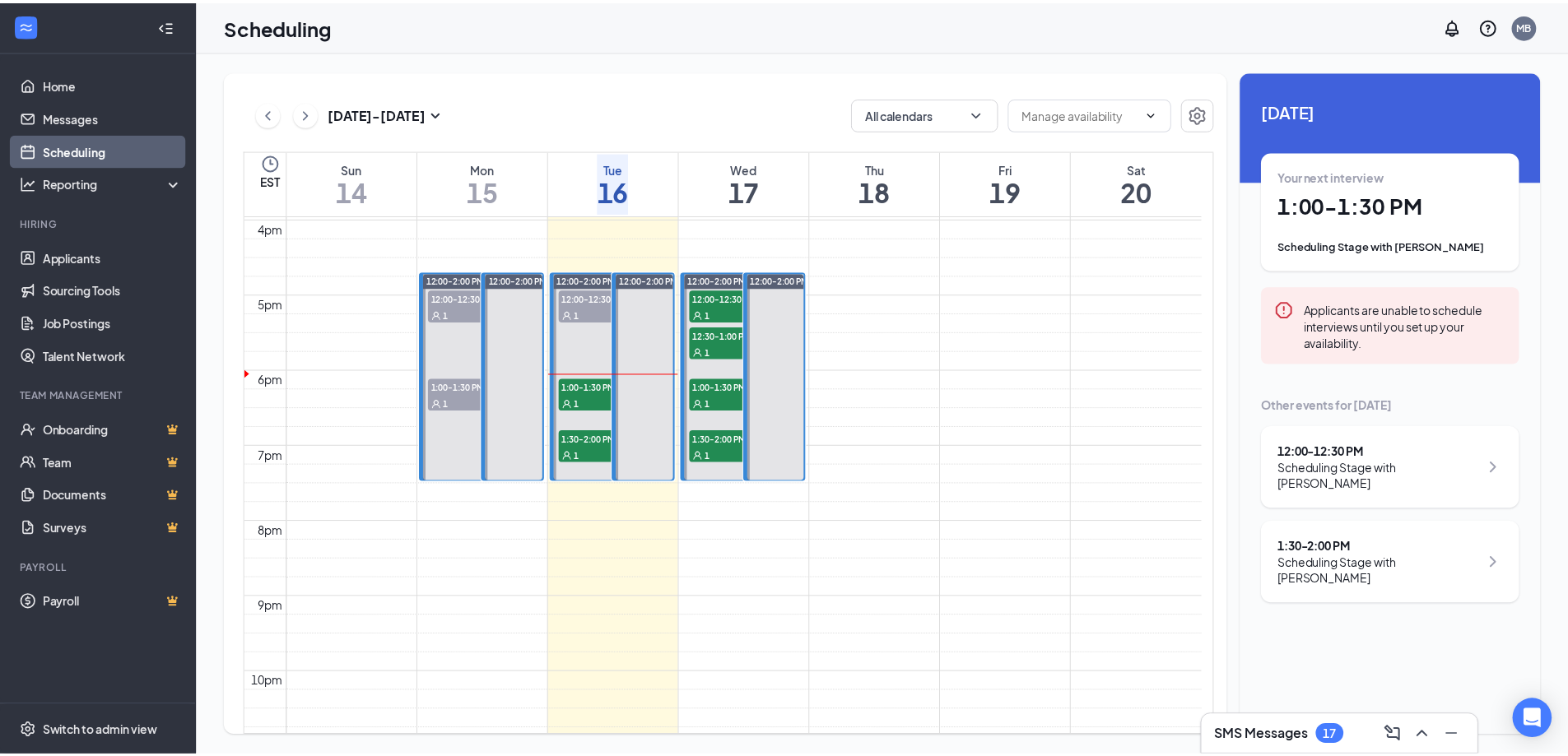
scroll to position [1220, 0]
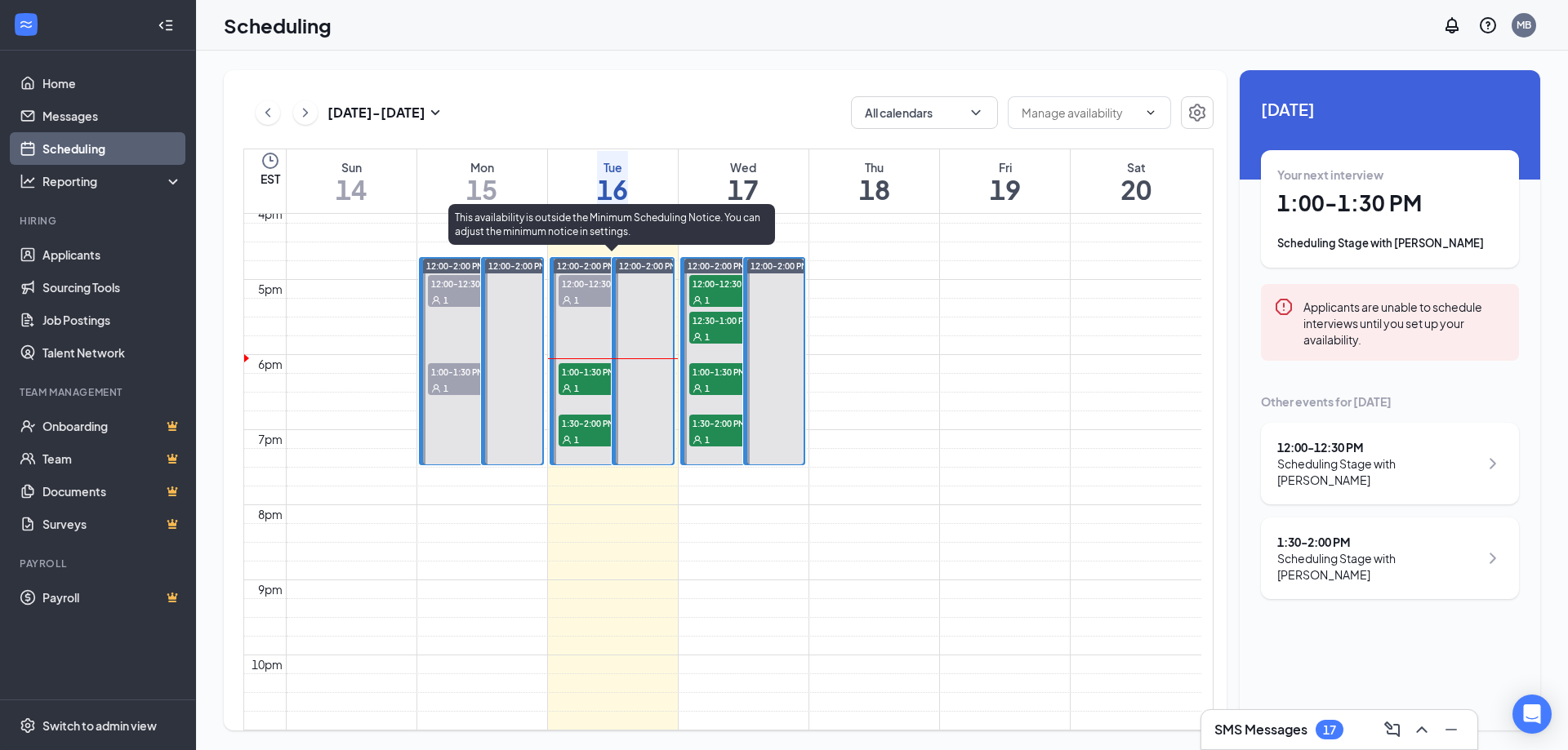
click at [576, 424] on span "1:30-2:00 PM" at bounding box center [599, 422] width 82 height 16
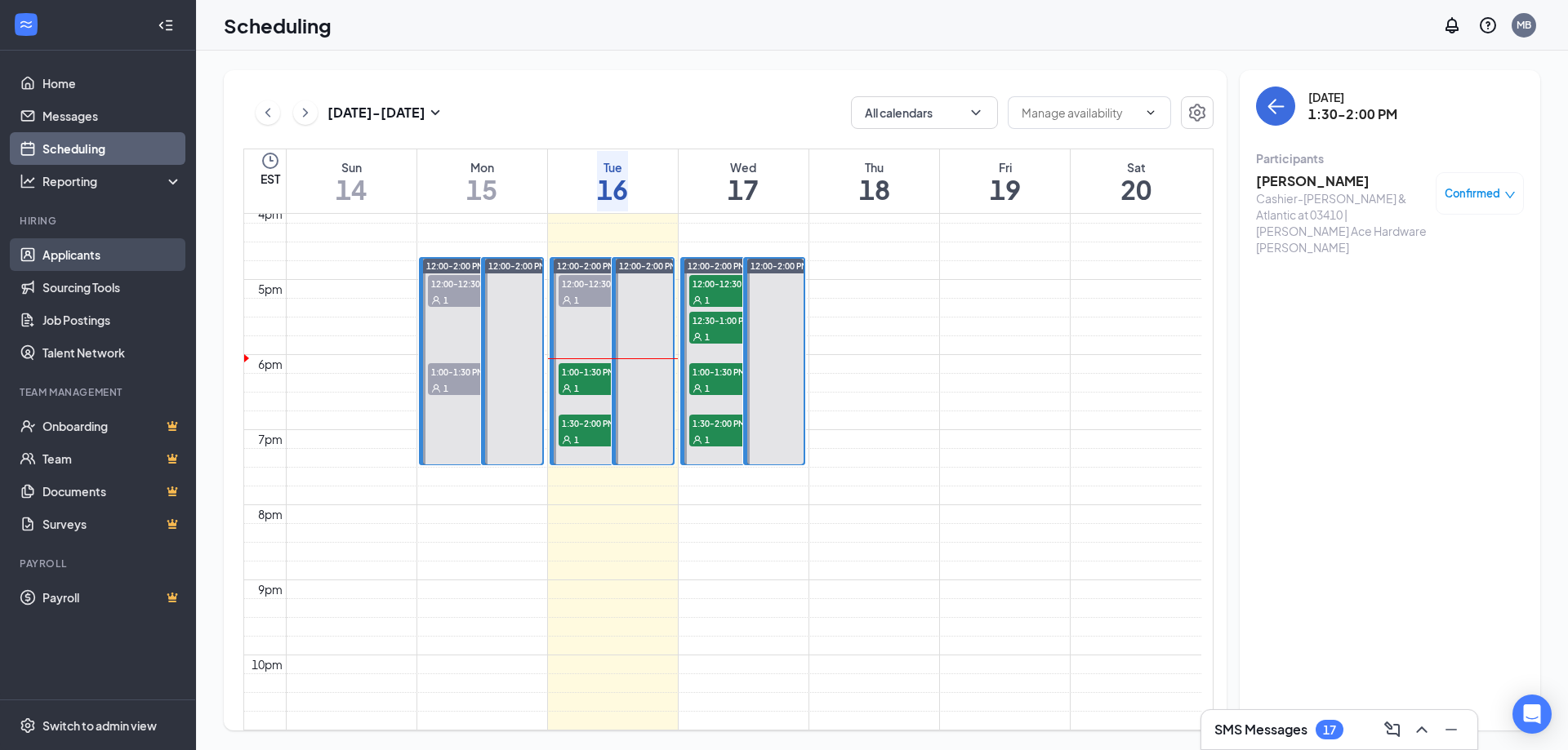
click at [62, 254] on link "Applicants" at bounding box center [112, 255] width 139 height 33
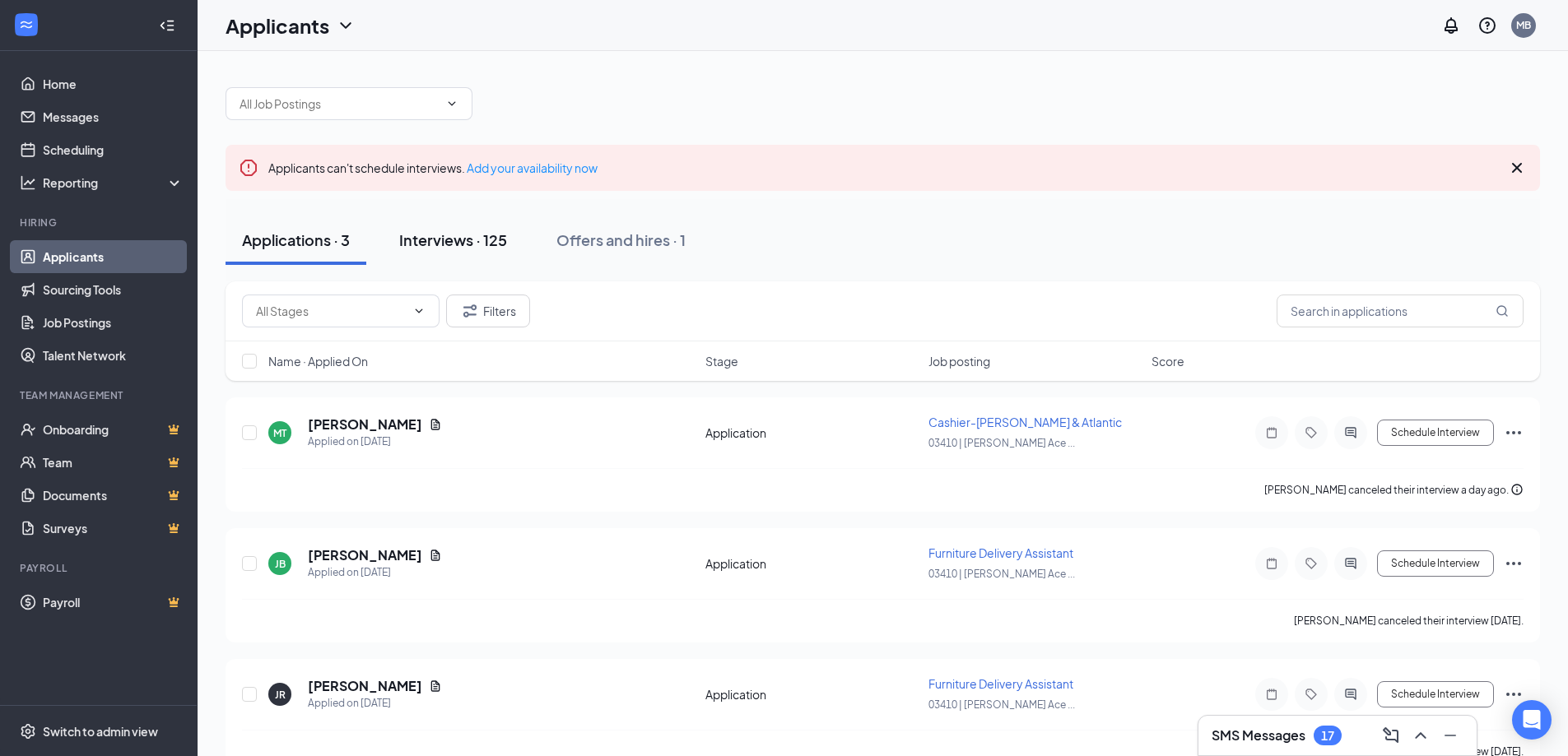
click at [470, 247] on div "Interviews · 125" at bounding box center [453, 240] width 108 height 21
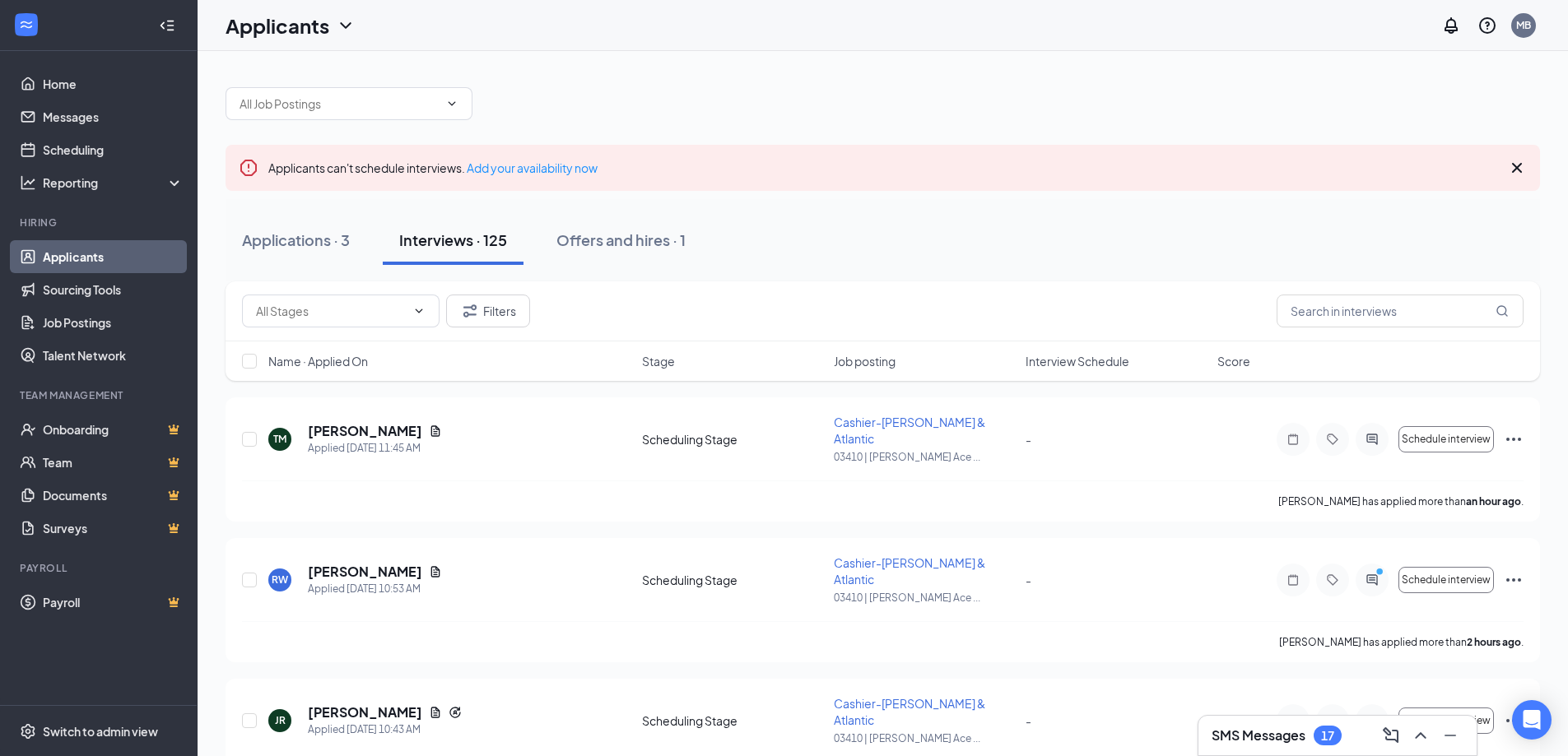
click at [1084, 360] on span "Interview Schedule" at bounding box center [1077, 361] width 104 height 16
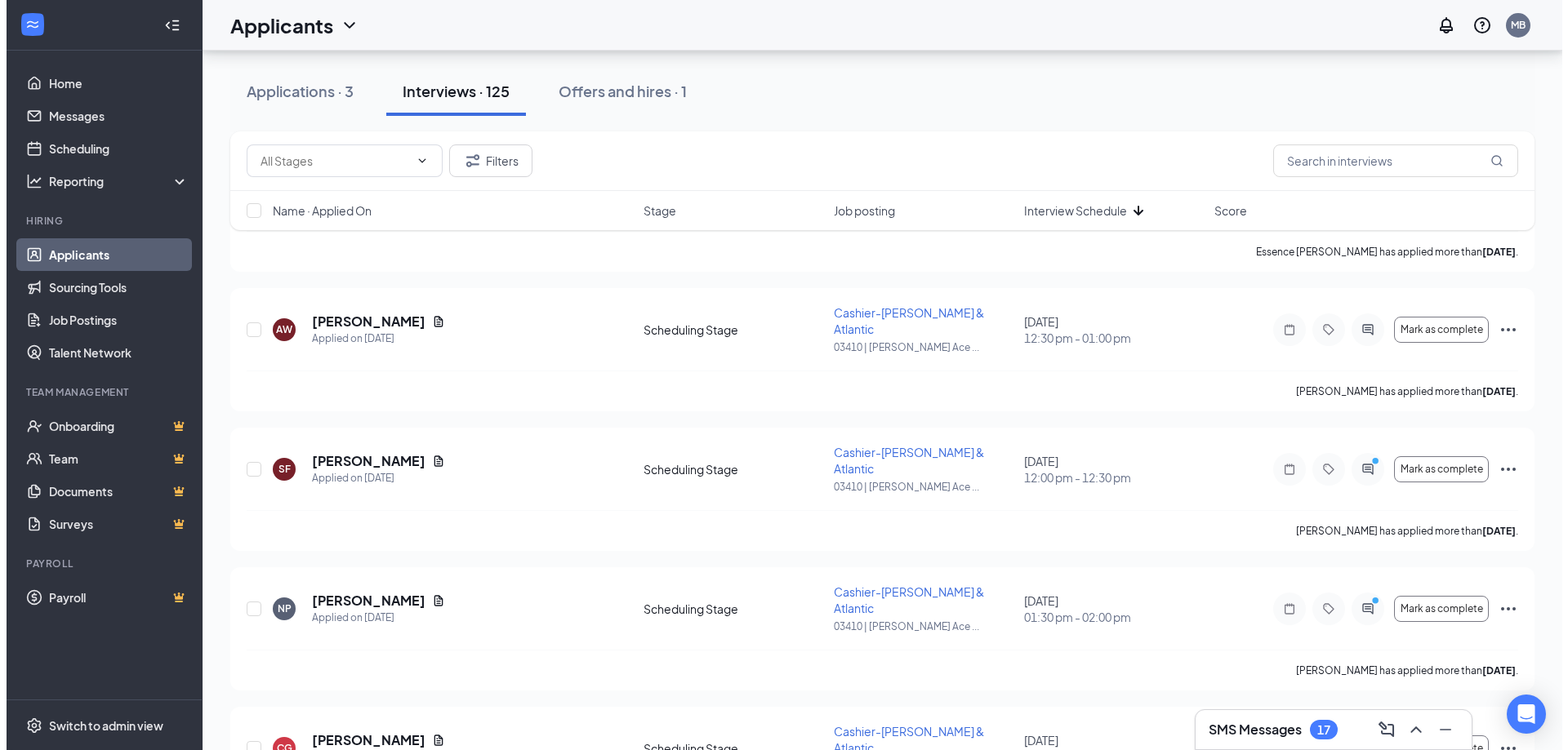
scroll to position [1959, 0]
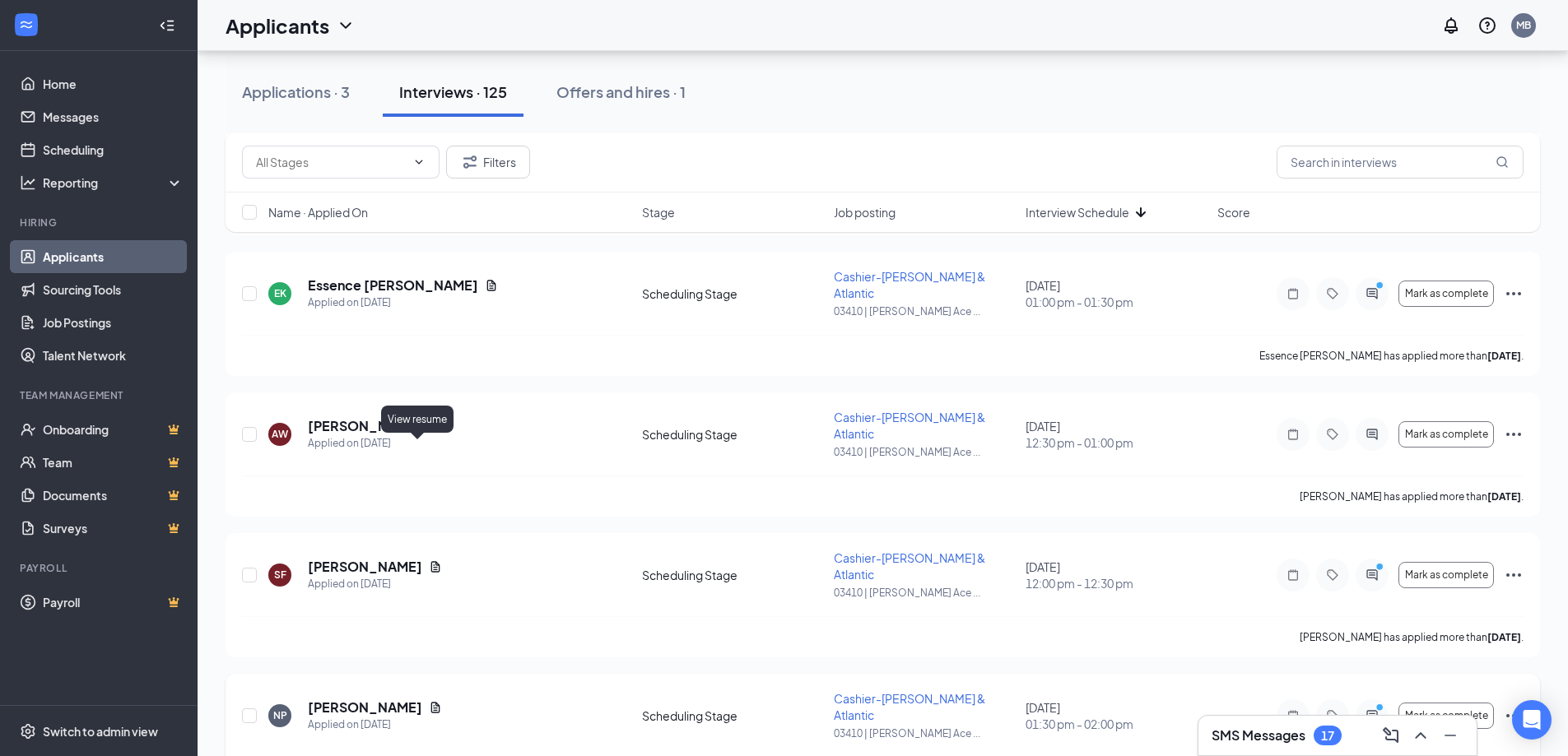
click at [431, 701] on icon "Document" at bounding box center [435, 707] width 9 height 10
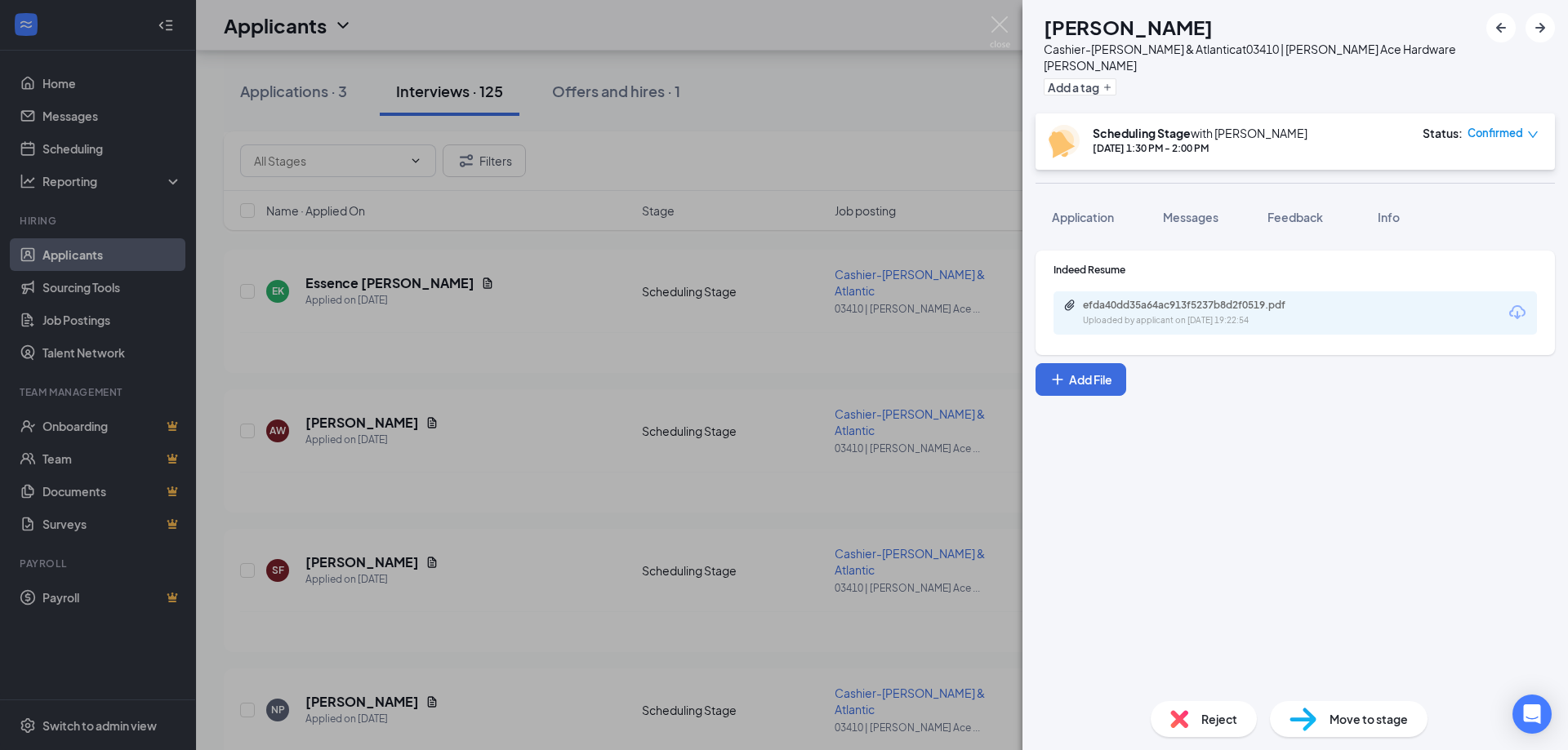
click at [1164, 292] on div "efda40dd35a64ac913f5237b8d2f0519.pdf Uploaded by applicant on [DATE] 19:22:54" at bounding box center [1295, 313] width 484 height 43
click at [1159, 298] on div "efda40dd35a64ac913f5237b8d2f0519.pdf" at bounding box center [1197, 304] width 229 height 13
